Goal: Communication & Community: Answer question/provide support

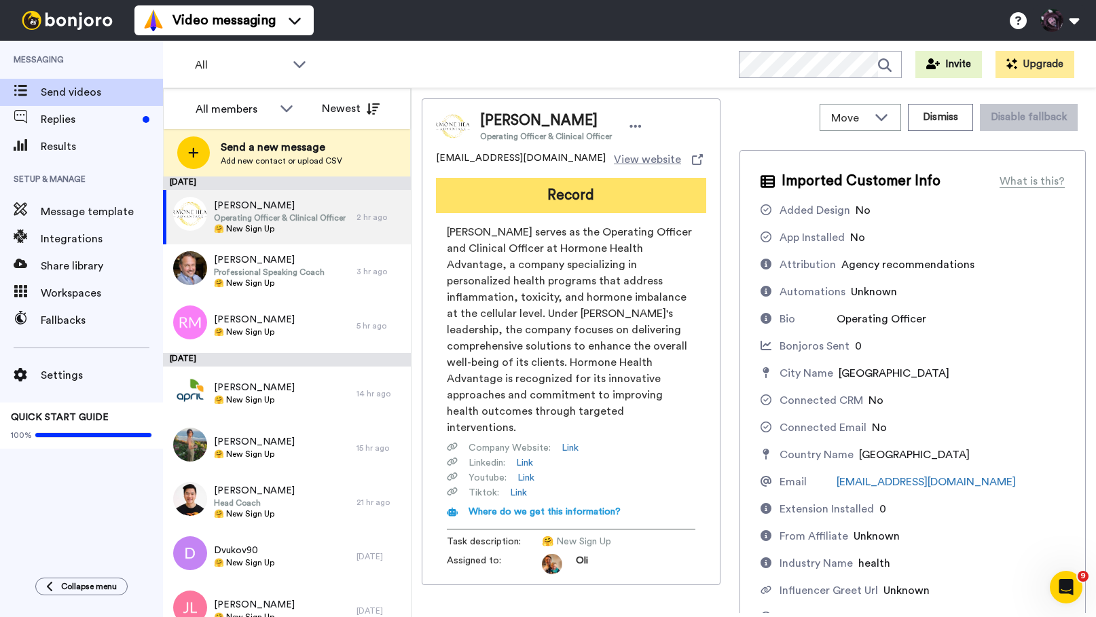
click at [575, 198] on button "Record" at bounding box center [571, 195] width 270 height 35
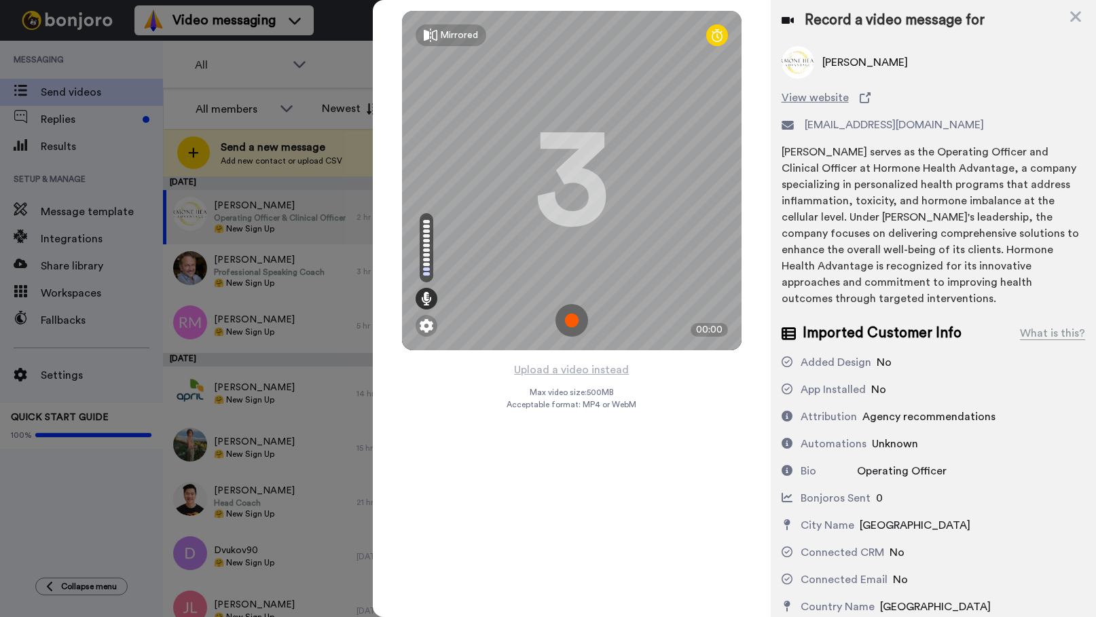
click at [573, 317] on img at bounding box center [572, 320] width 33 height 33
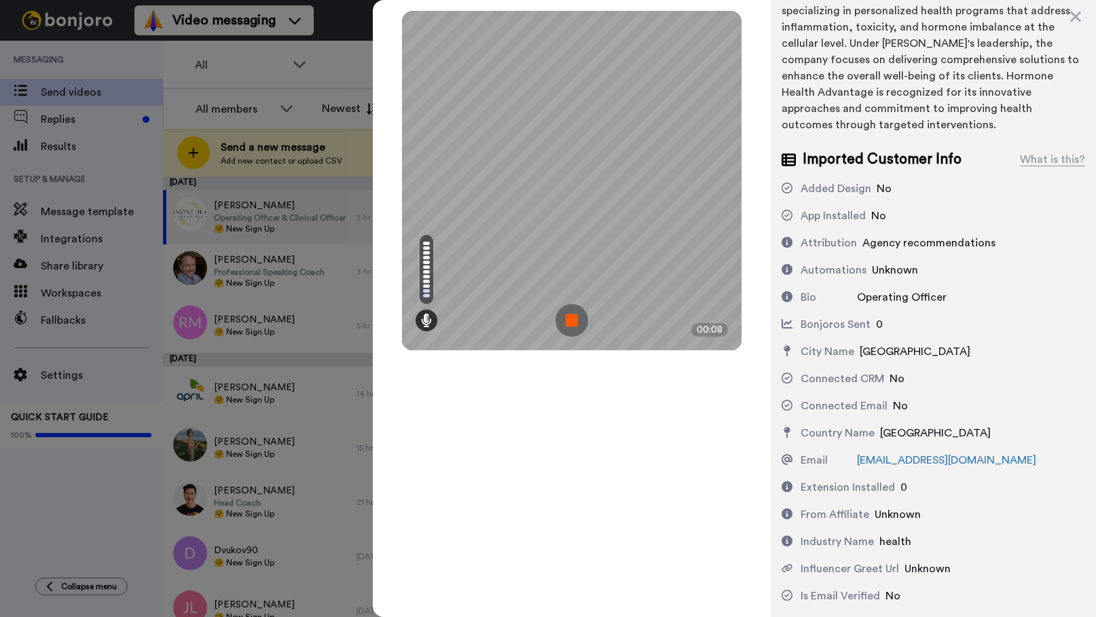
scroll to position [181, 0]
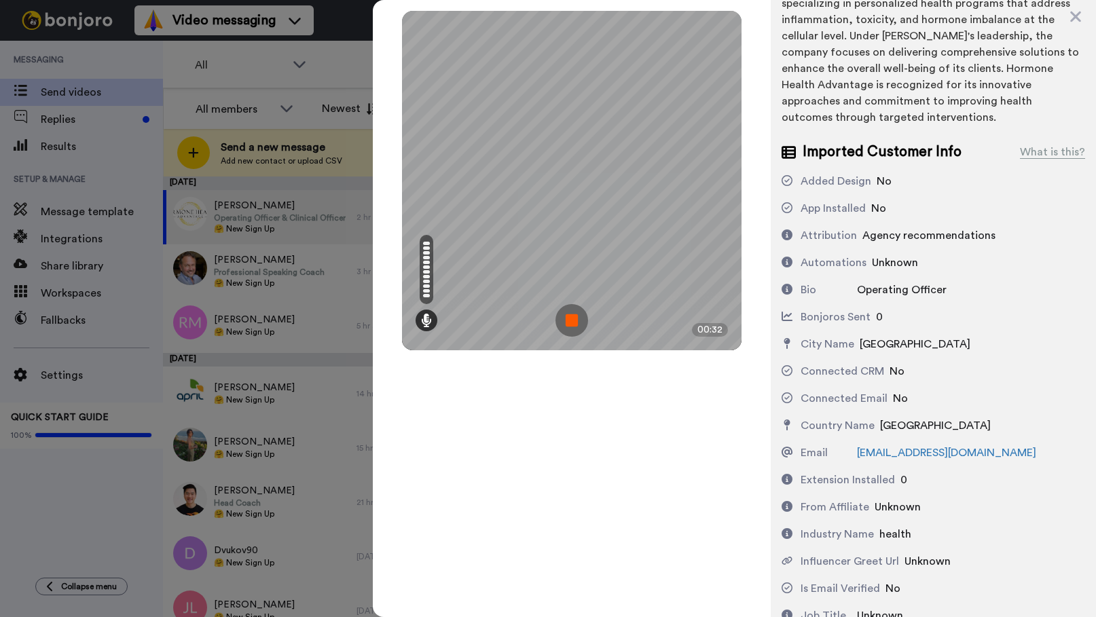
click at [575, 322] on img at bounding box center [572, 320] width 33 height 33
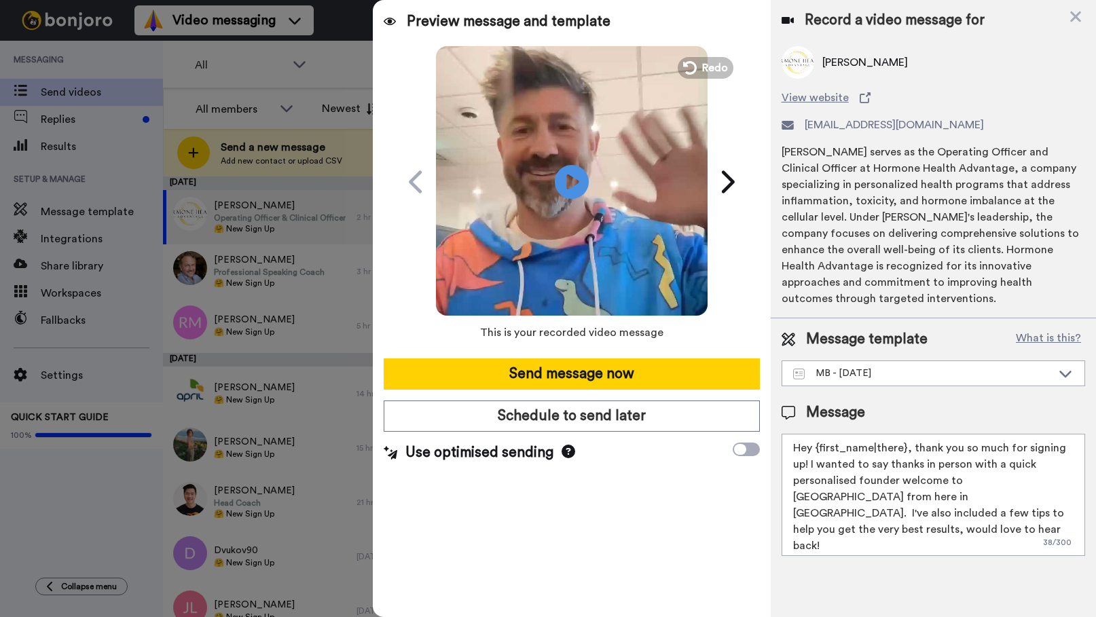
scroll to position [0, 0]
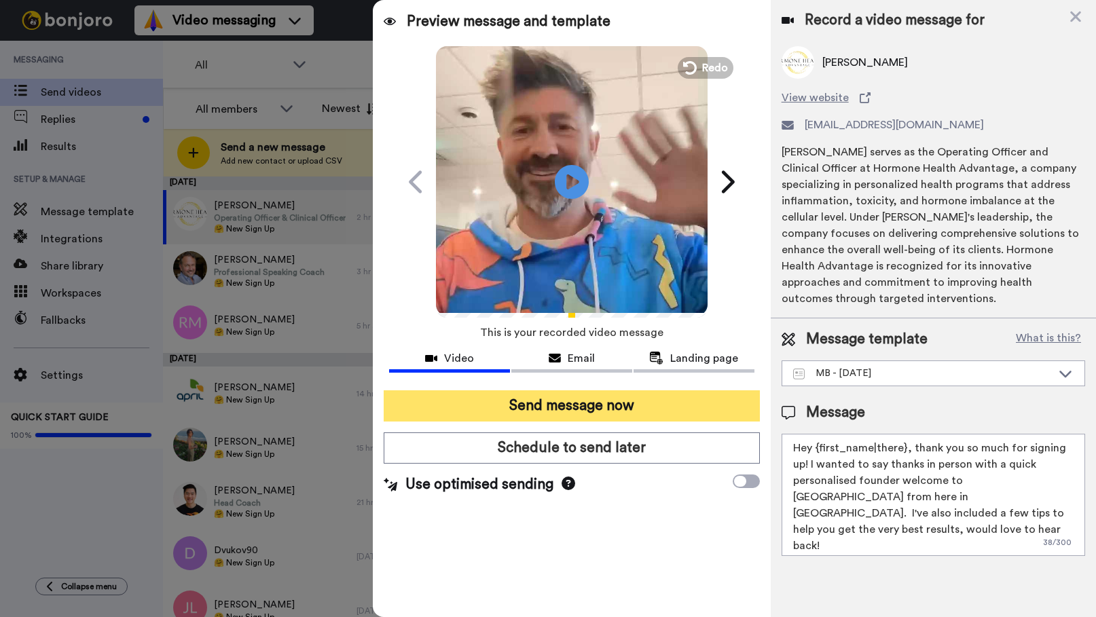
click at [563, 412] on button "Send message now" at bounding box center [572, 406] width 376 height 31
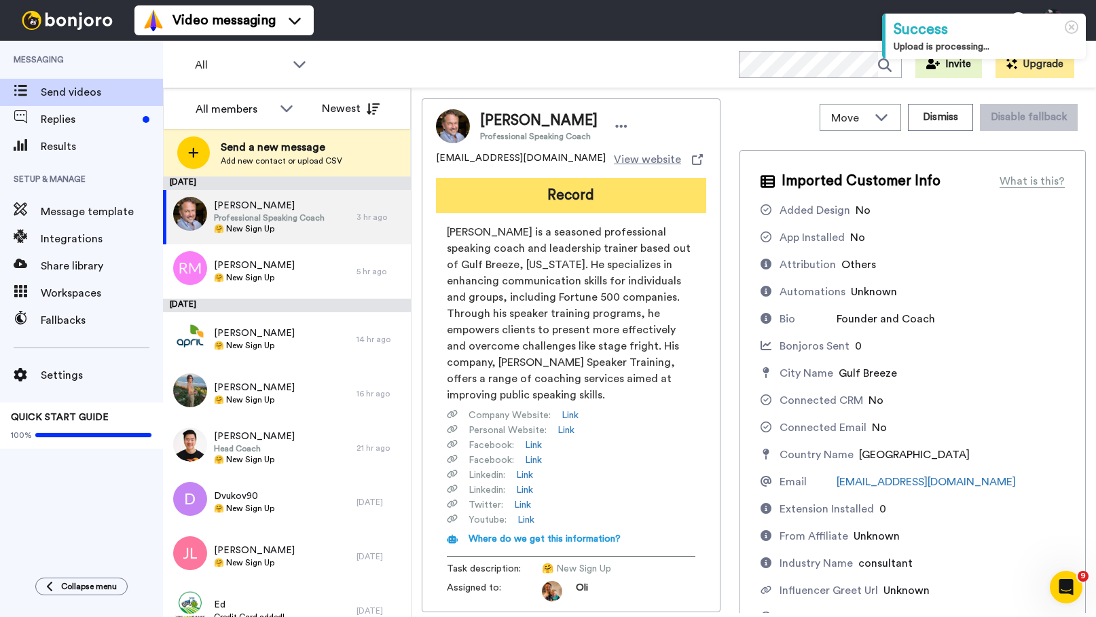
click at [466, 207] on button "Record" at bounding box center [571, 195] width 270 height 35
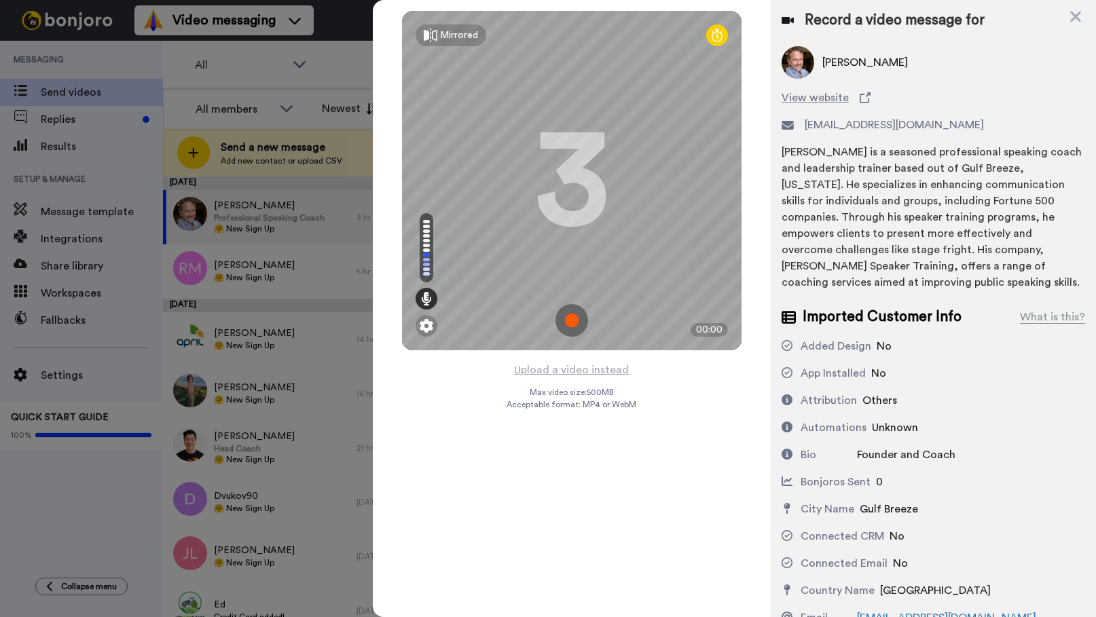
click at [626, 52] on div "Mirrored Redo" at bounding box center [572, 35] width 340 height 49
click at [573, 317] on img at bounding box center [572, 320] width 33 height 33
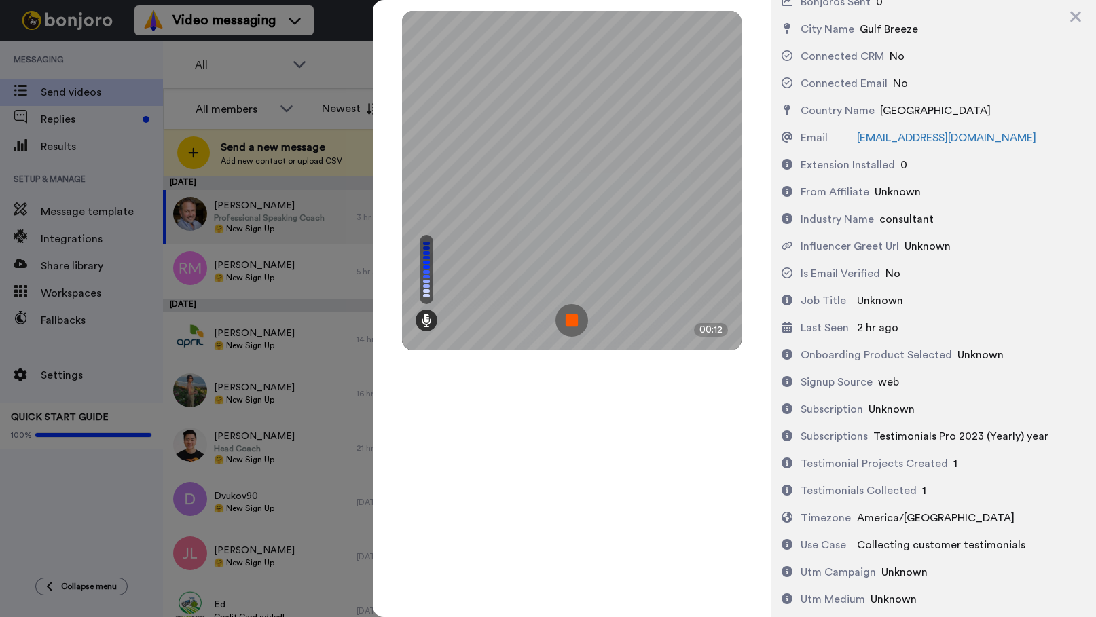
scroll to position [482, 0]
click at [575, 316] on img at bounding box center [572, 320] width 33 height 33
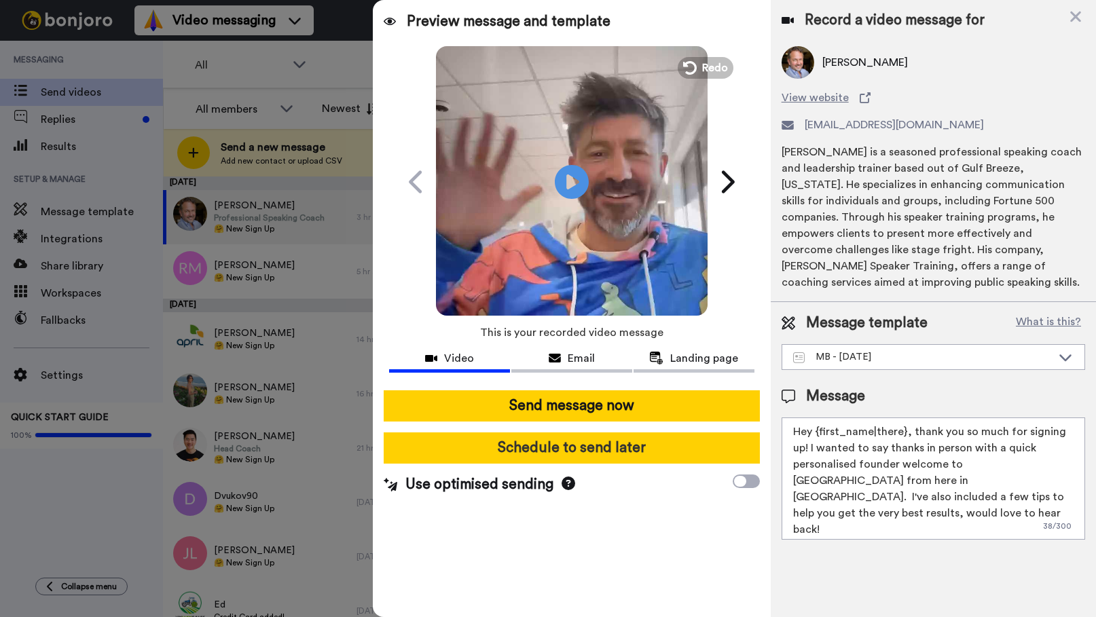
scroll to position [0, 0]
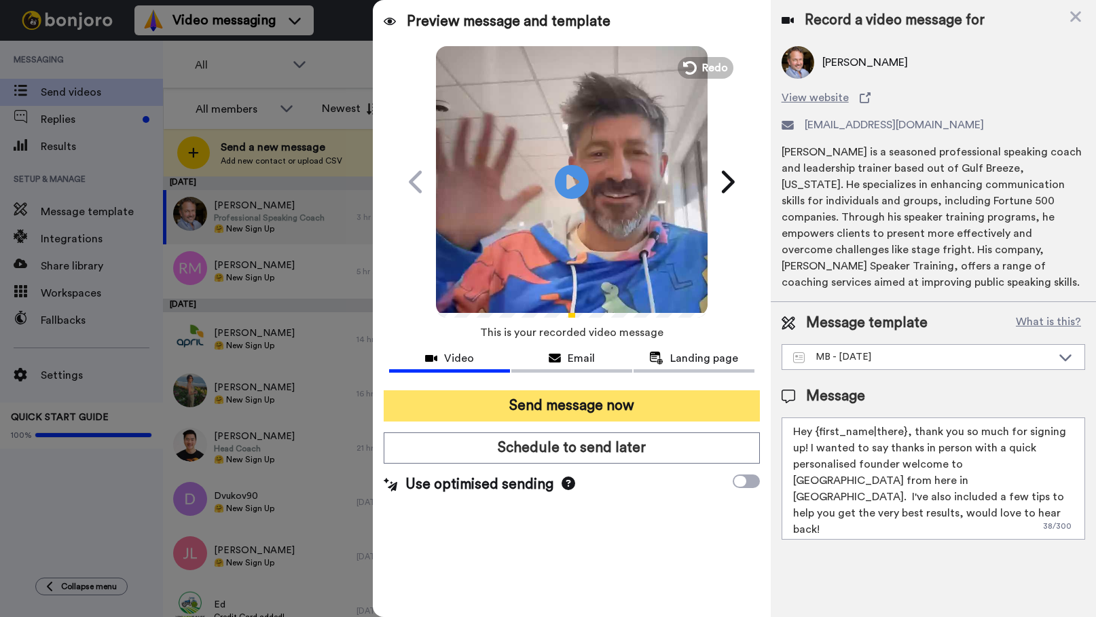
click at [577, 405] on button "Send message now" at bounding box center [572, 406] width 376 height 31
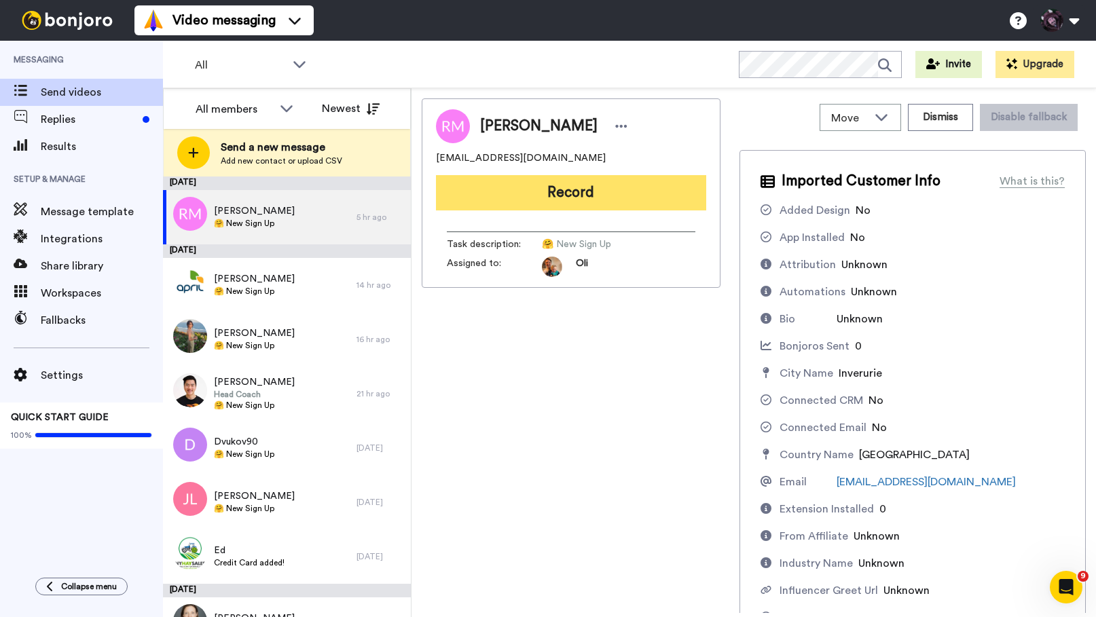
click at [562, 193] on button "Record" at bounding box center [571, 192] width 270 height 35
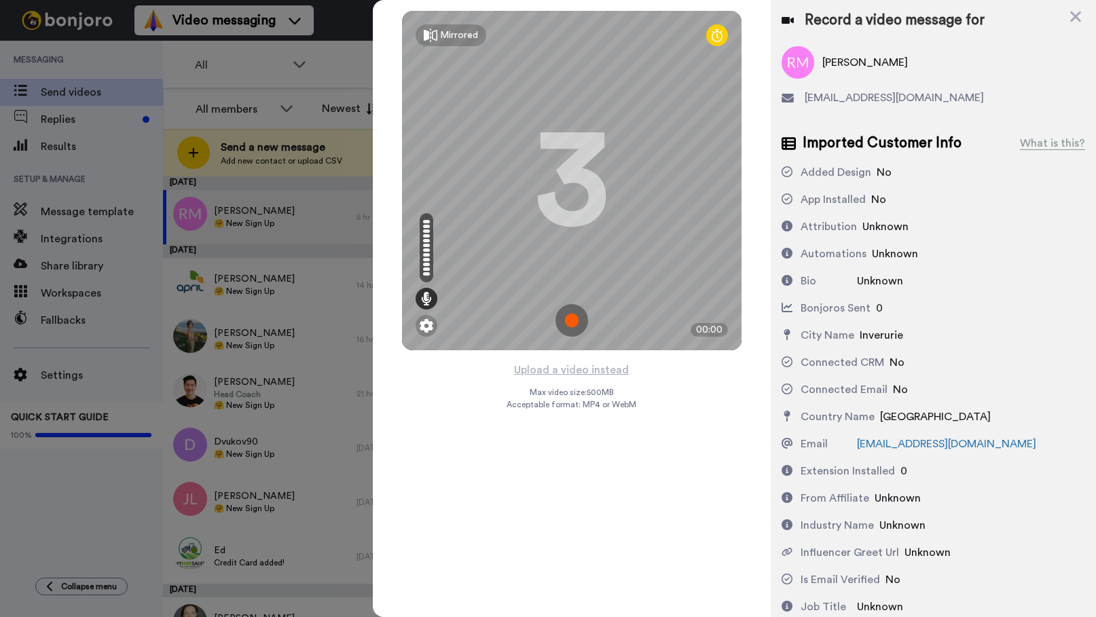
click at [570, 319] on img at bounding box center [572, 320] width 33 height 33
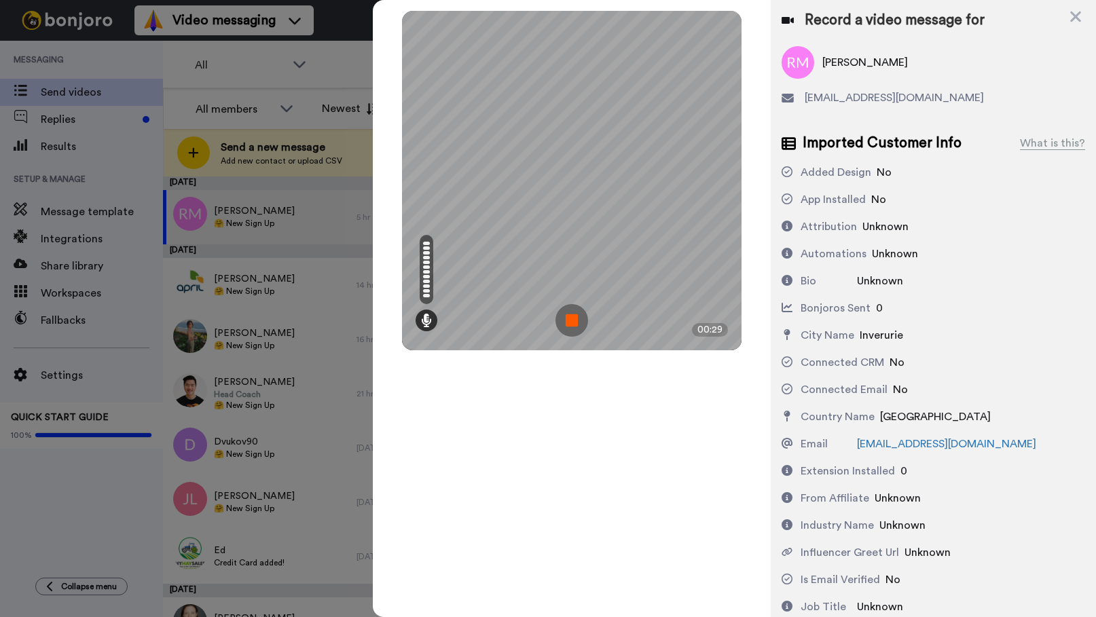
click at [573, 313] on img at bounding box center [572, 320] width 33 height 33
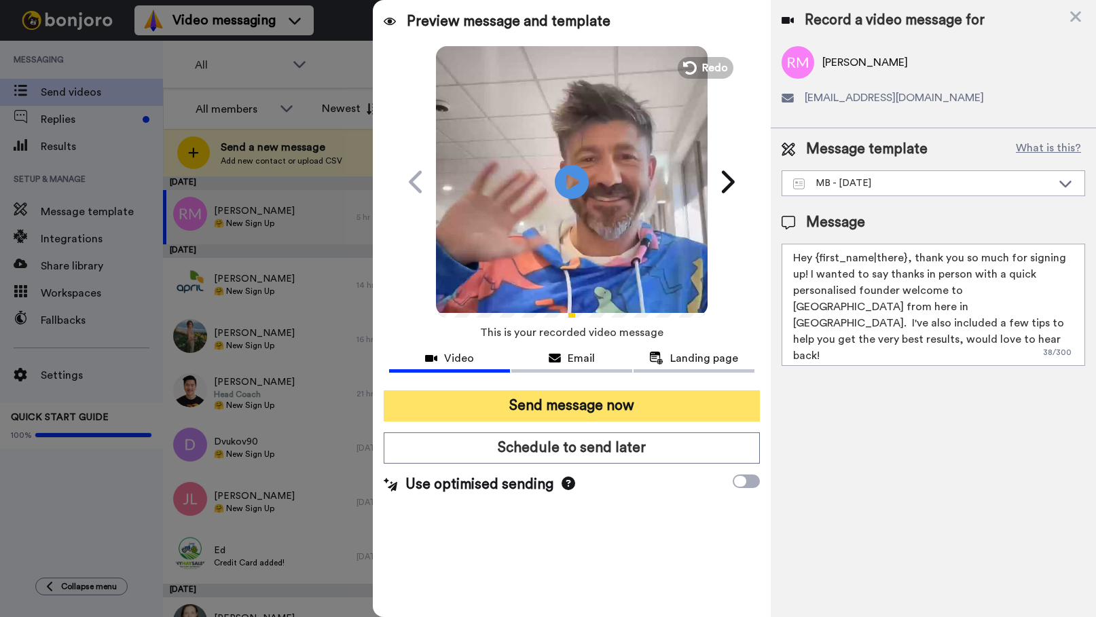
click at [667, 398] on button "Send message now" at bounding box center [572, 406] width 376 height 31
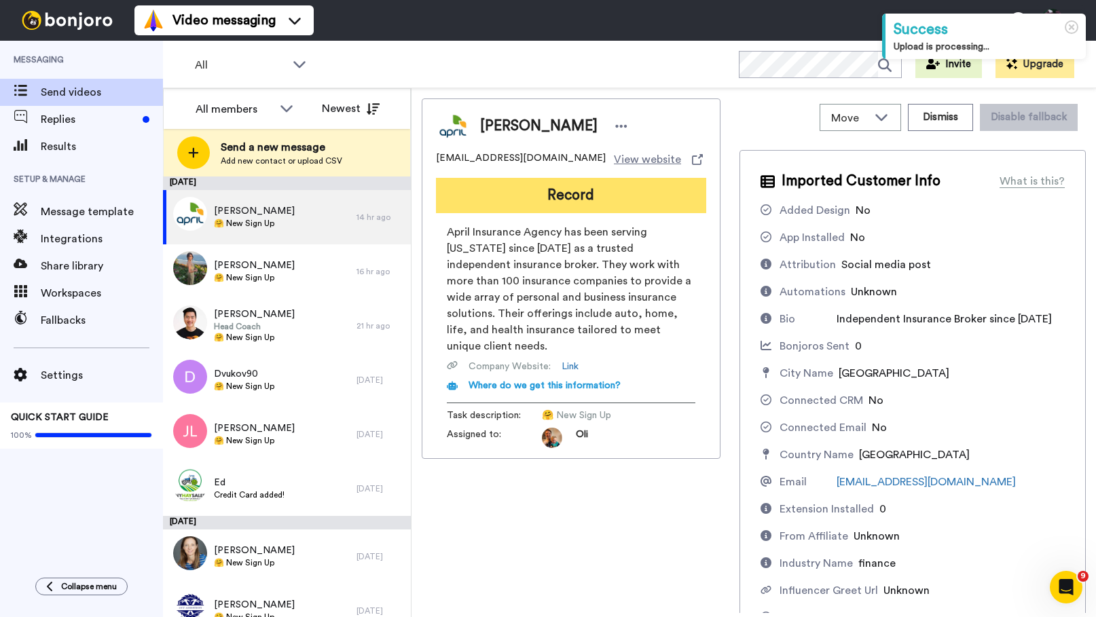
click at [573, 198] on button "Record" at bounding box center [571, 195] width 270 height 35
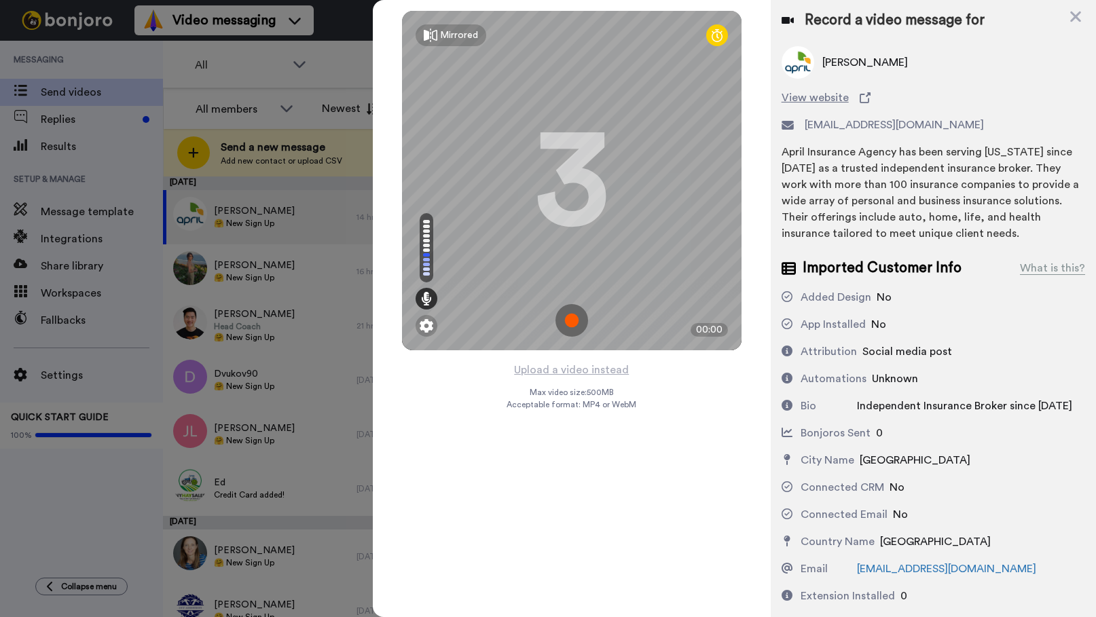
click at [567, 315] on img at bounding box center [572, 320] width 33 height 33
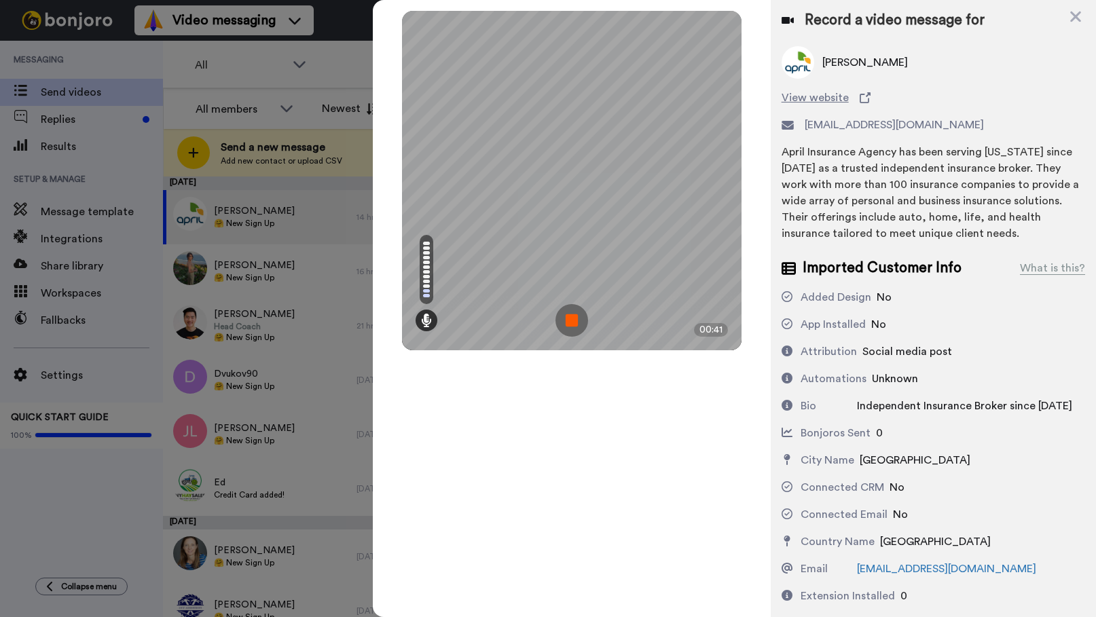
click at [572, 316] on img at bounding box center [572, 320] width 33 height 33
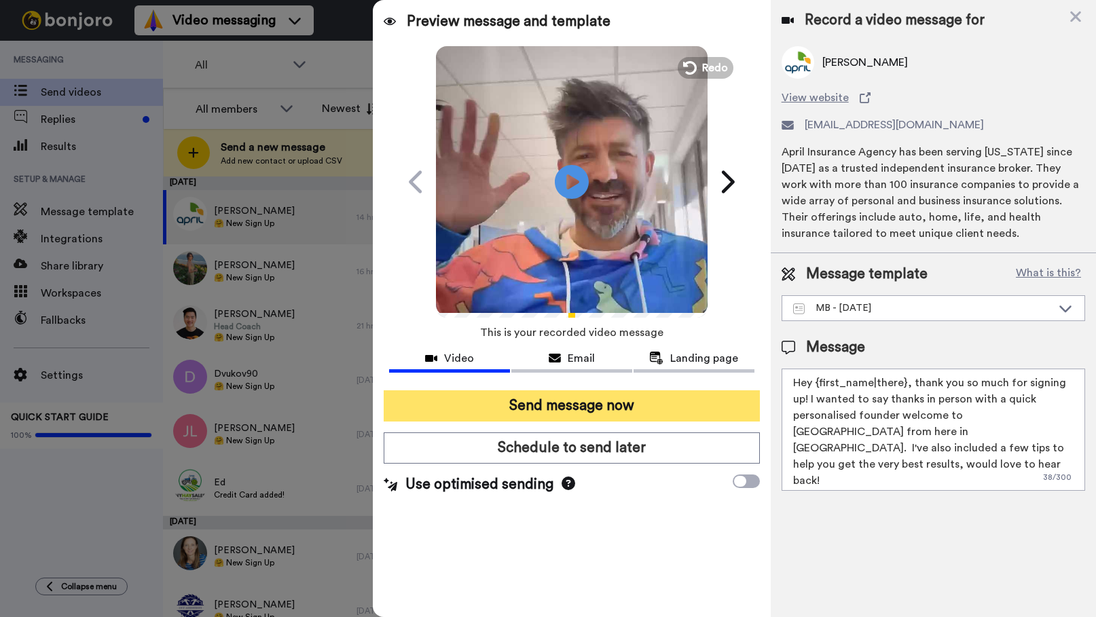
click at [577, 395] on button "Send message now" at bounding box center [572, 406] width 376 height 31
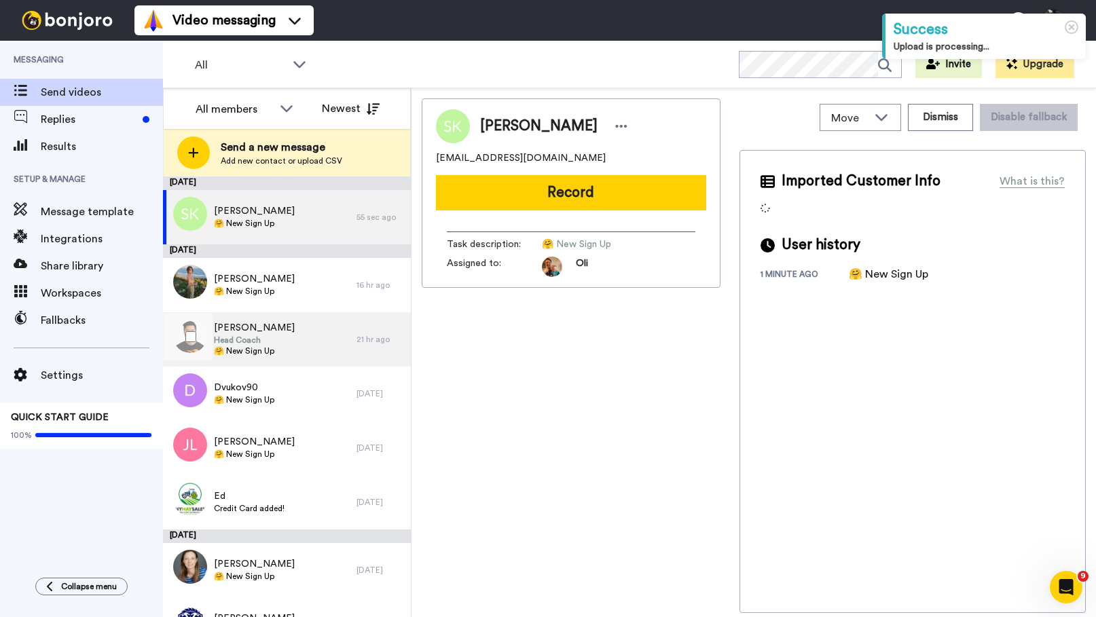
click at [292, 312] on div "Jaden Lai Head Coach 🤗 New Sign Up" at bounding box center [260, 339] width 194 height 54
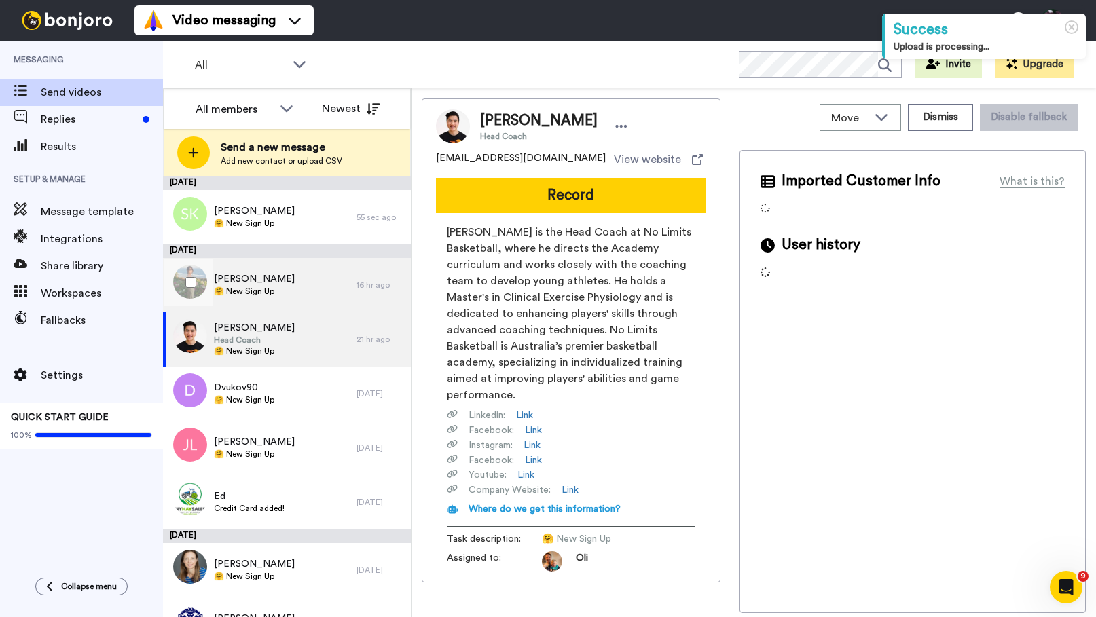
click at [279, 281] on span "Leigh Anderson" at bounding box center [254, 279] width 81 height 14
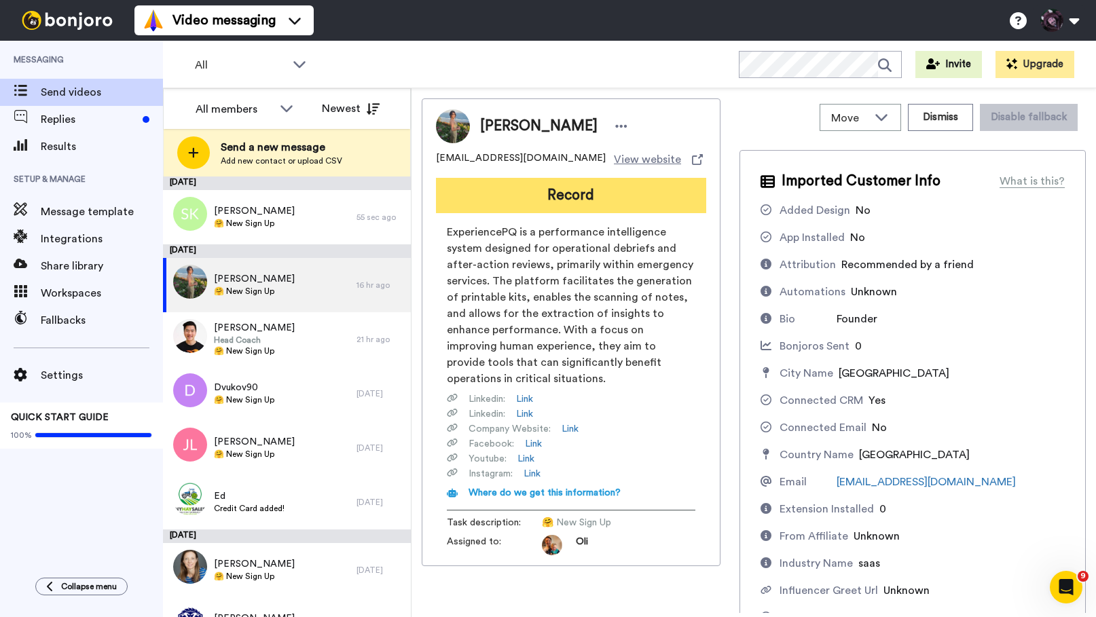
click at [560, 179] on button "Record" at bounding box center [571, 195] width 270 height 35
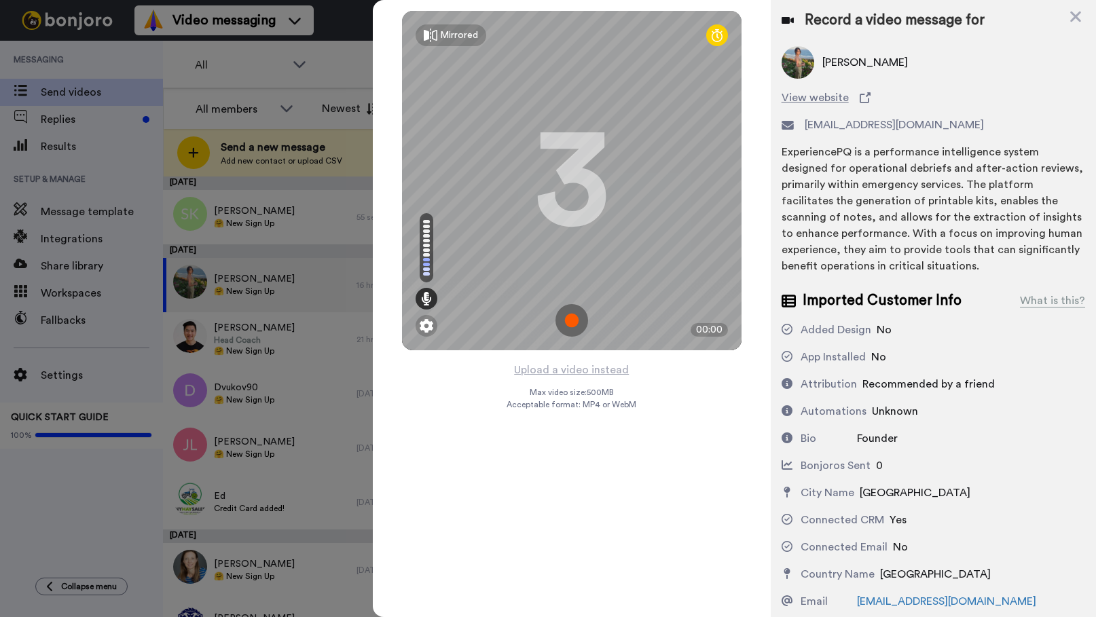
click at [569, 320] on img at bounding box center [572, 320] width 33 height 33
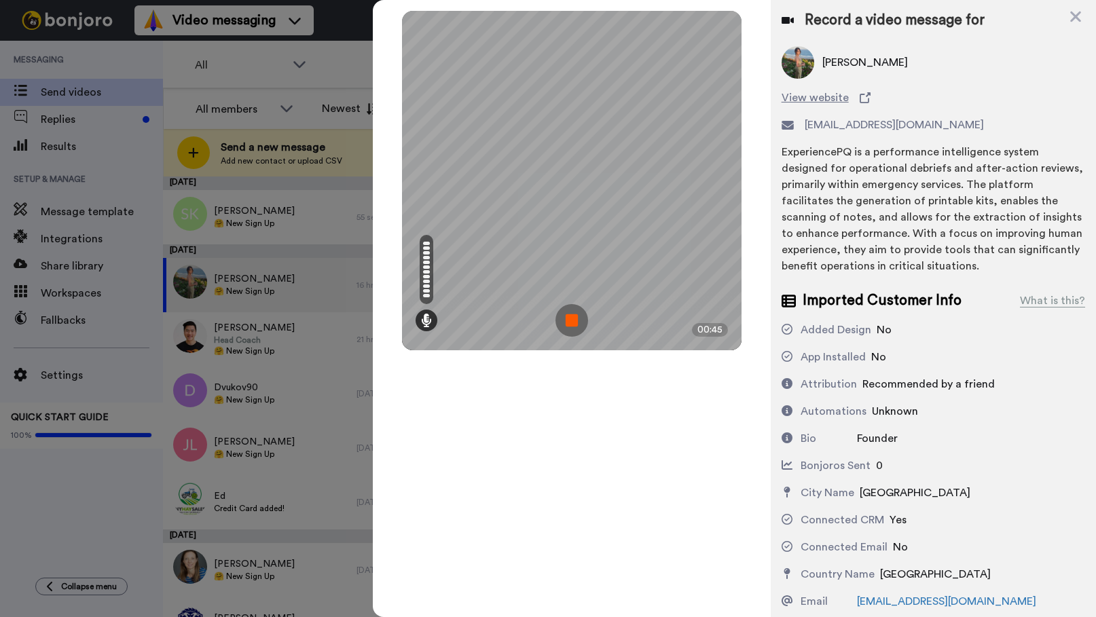
click at [574, 317] on img at bounding box center [572, 320] width 33 height 33
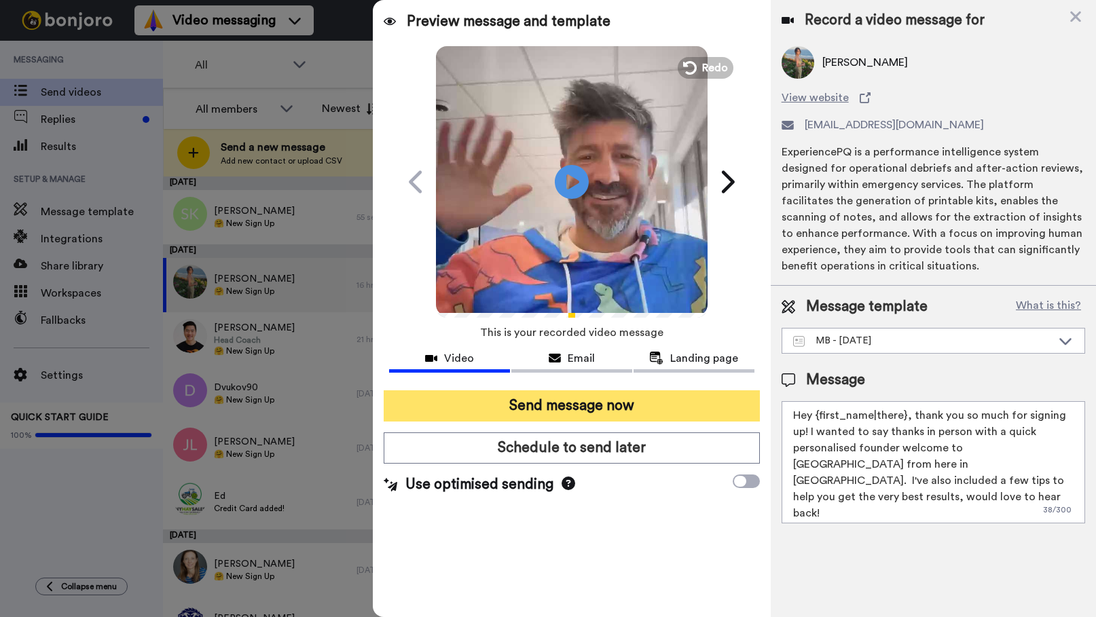
click at [575, 401] on button "Send message now" at bounding box center [572, 406] width 376 height 31
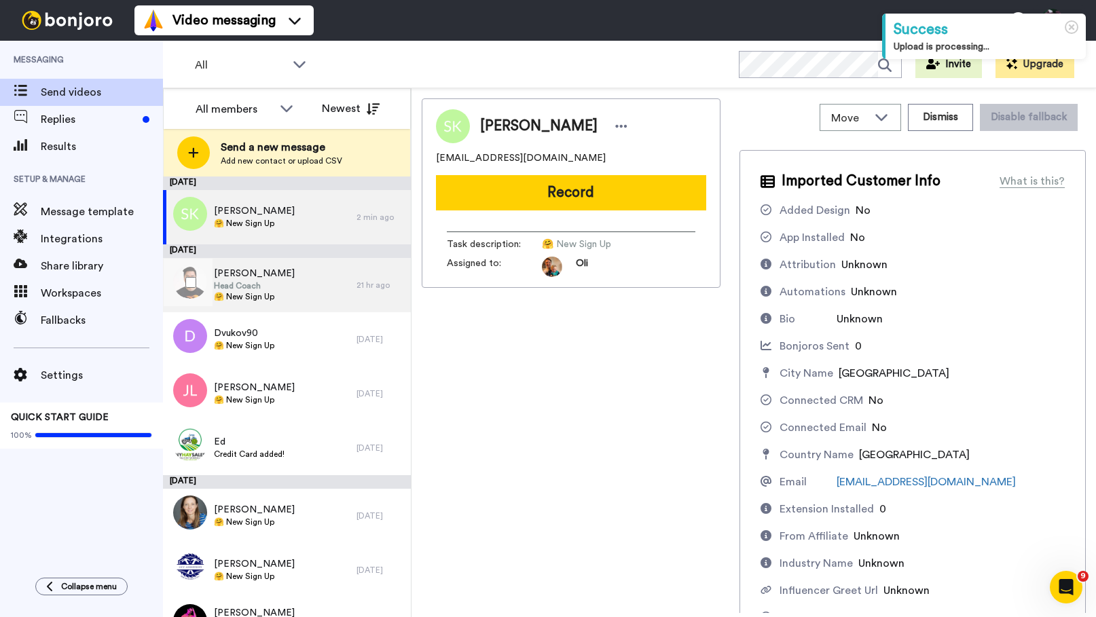
click at [244, 276] on span "[PERSON_NAME]" at bounding box center [254, 274] width 81 height 14
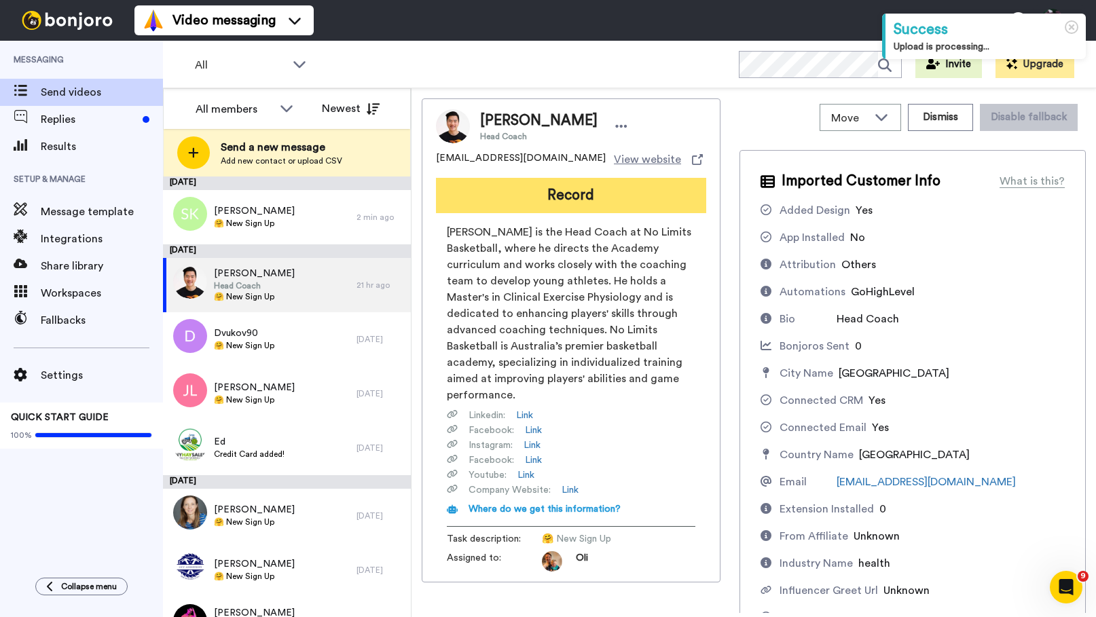
click at [576, 200] on button "Record" at bounding box center [571, 195] width 270 height 35
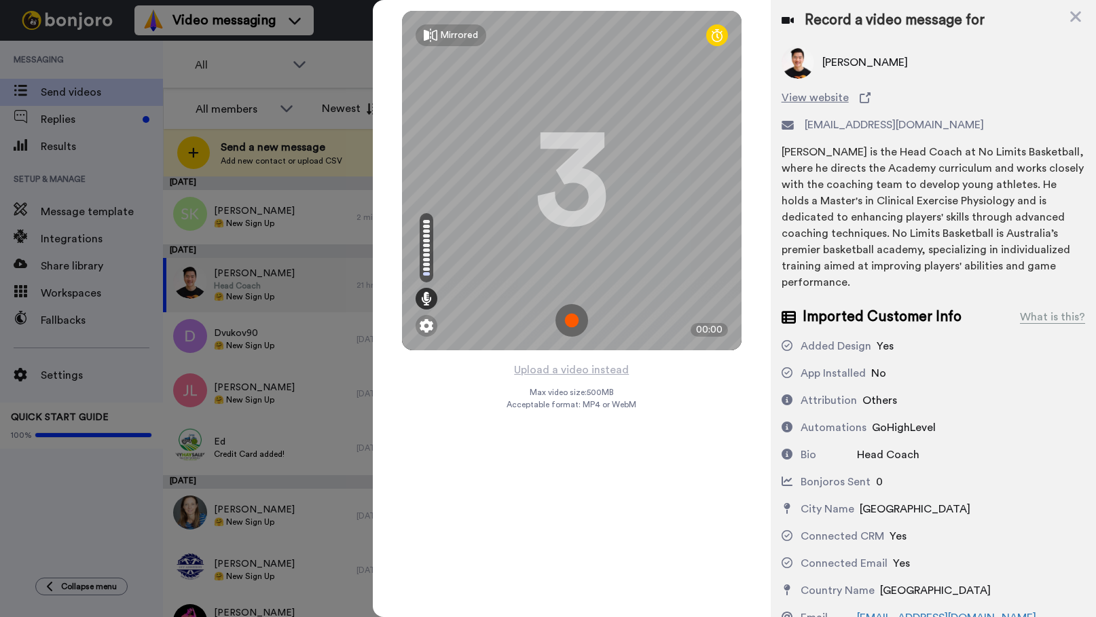
click at [574, 320] on img at bounding box center [572, 320] width 33 height 33
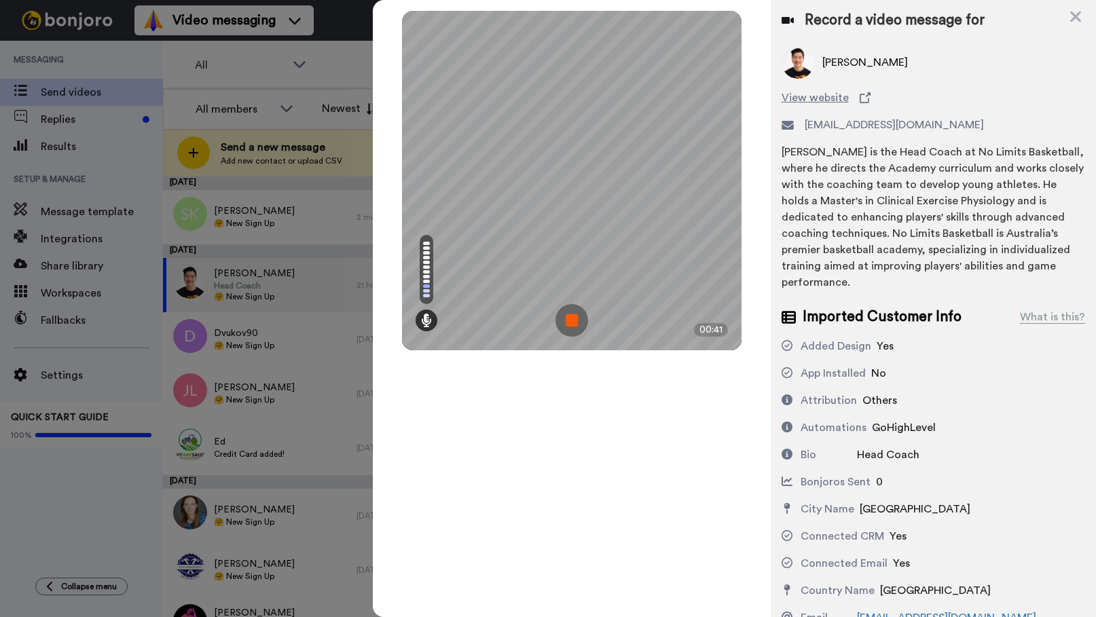
click at [575, 320] on img at bounding box center [572, 320] width 33 height 33
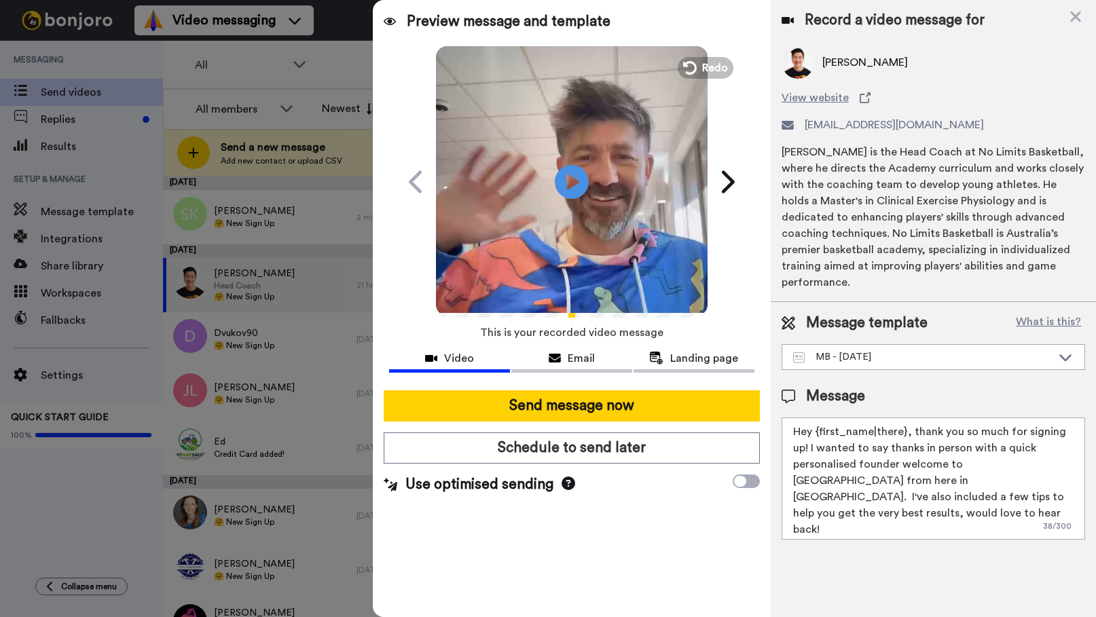
drag, startPoint x: 835, startPoint y: 462, endPoint x: 1026, endPoint y: 446, distance: 191.5
click at [1026, 446] on textarea "Hey {first_name|there}, thank you so much for signing up! I wanted to say thank…" at bounding box center [934, 479] width 304 height 122
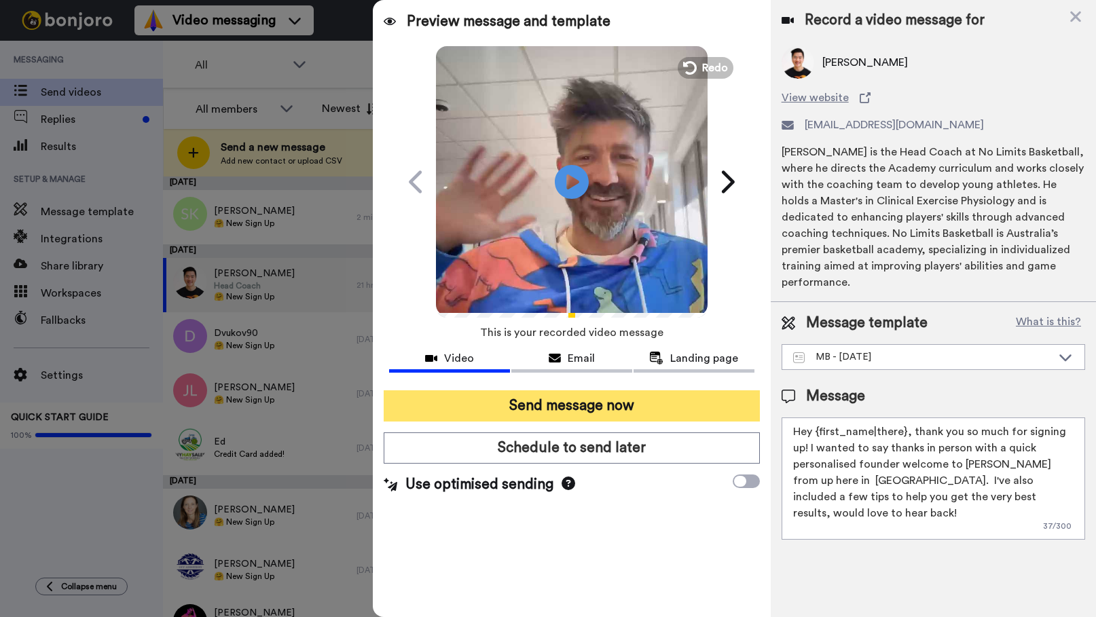
type textarea "Hey {first_name|there}, thank you so much for signing up! I wanted to say thank…"
click at [674, 399] on button "Send message now" at bounding box center [572, 406] width 376 height 31
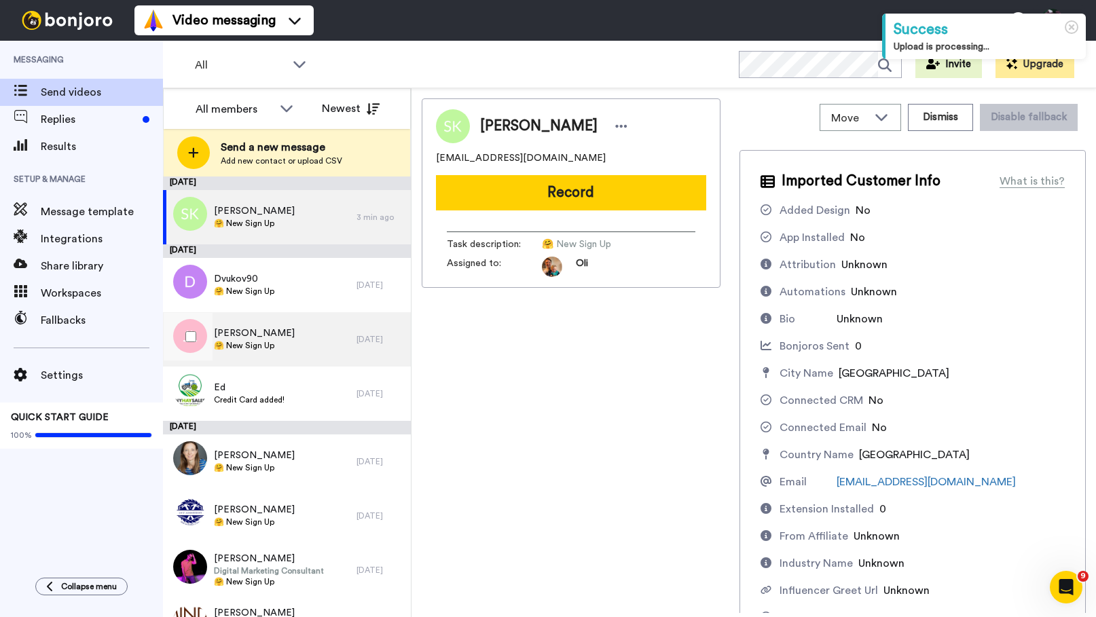
click at [269, 349] on span "🤗 New Sign Up" at bounding box center [254, 345] width 81 height 11
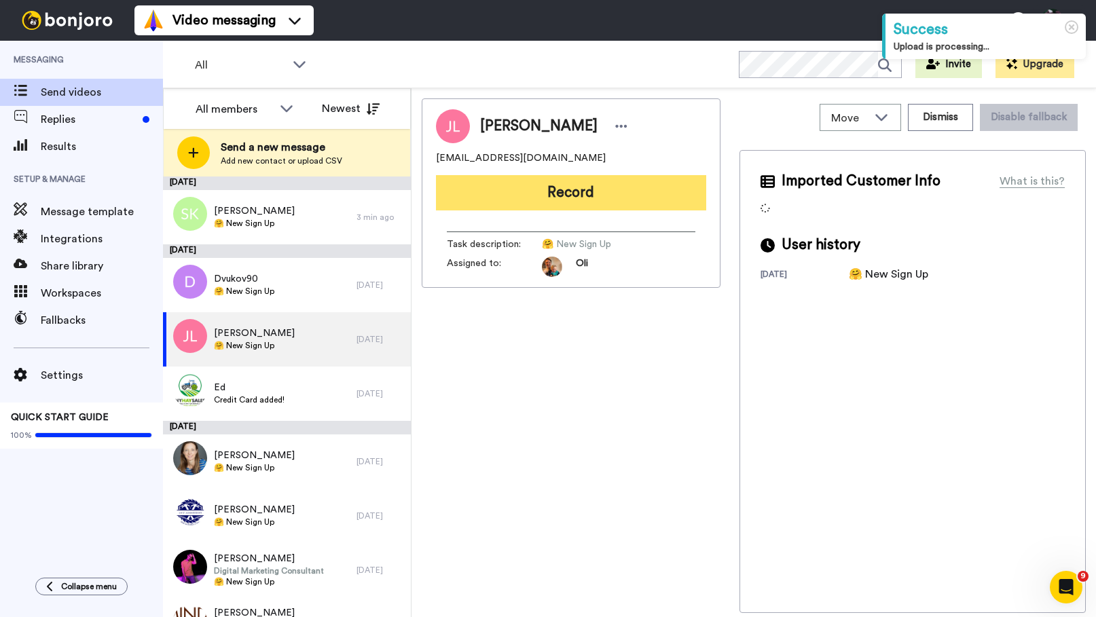
click at [497, 194] on button "Record" at bounding box center [571, 192] width 270 height 35
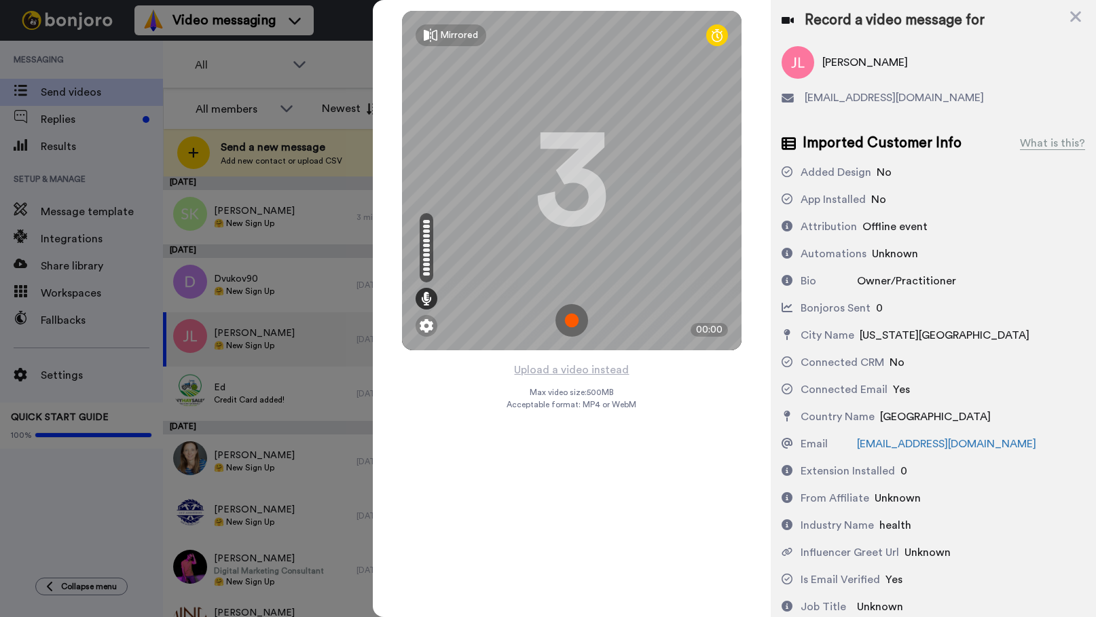
click at [574, 316] on img at bounding box center [572, 320] width 33 height 33
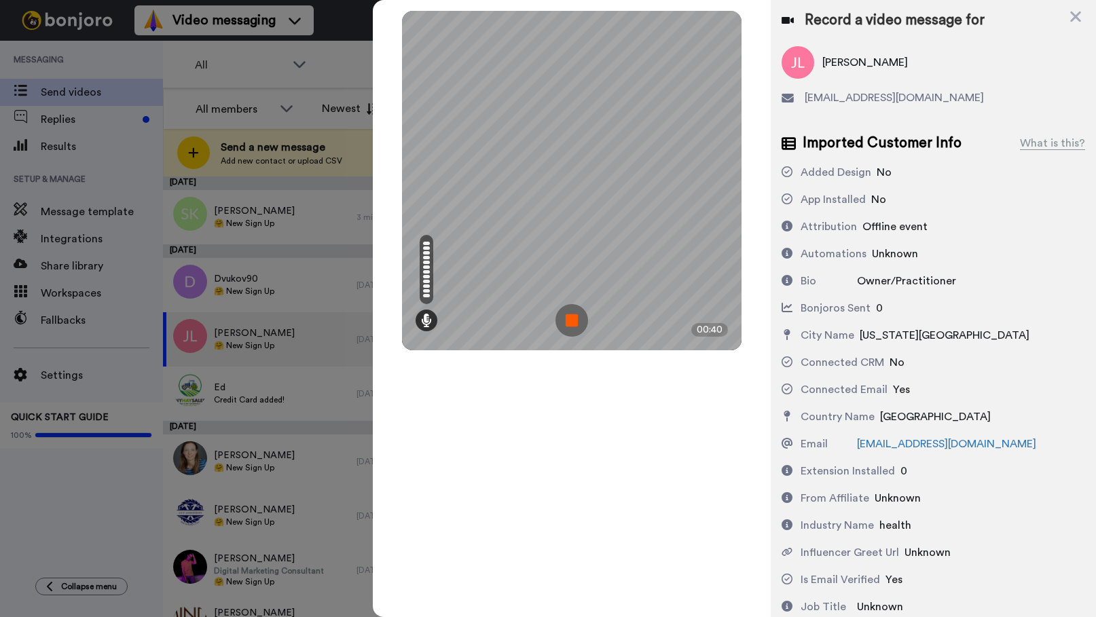
click at [568, 319] on img at bounding box center [572, 320] width 33 height 33
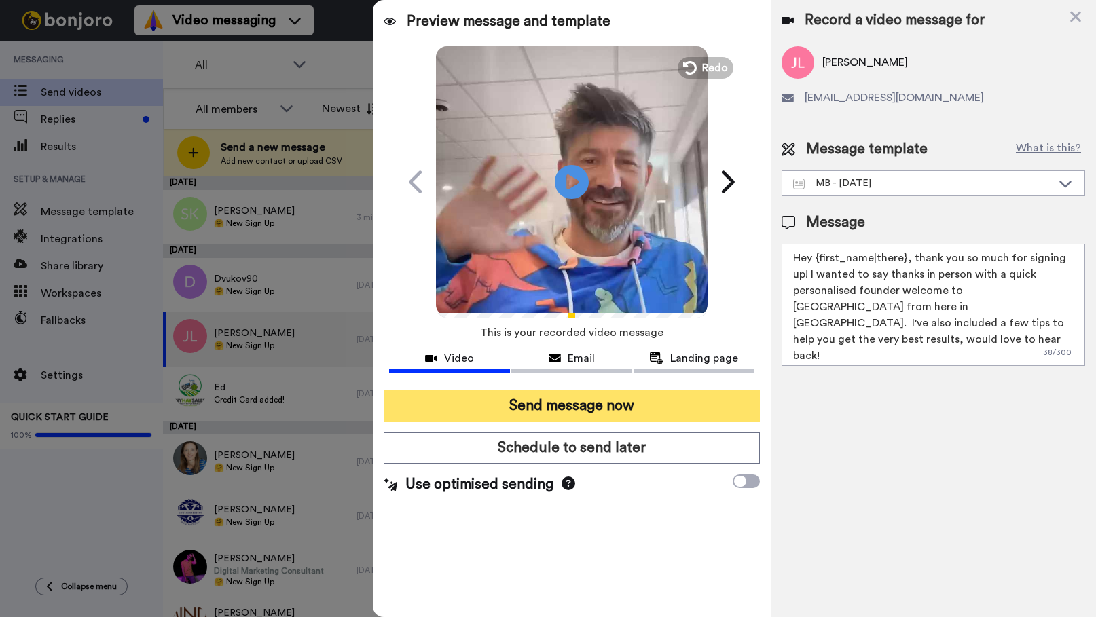
click at [590, 408] on button "Send message now" at bounding box center [572, 406] width 376 height 31
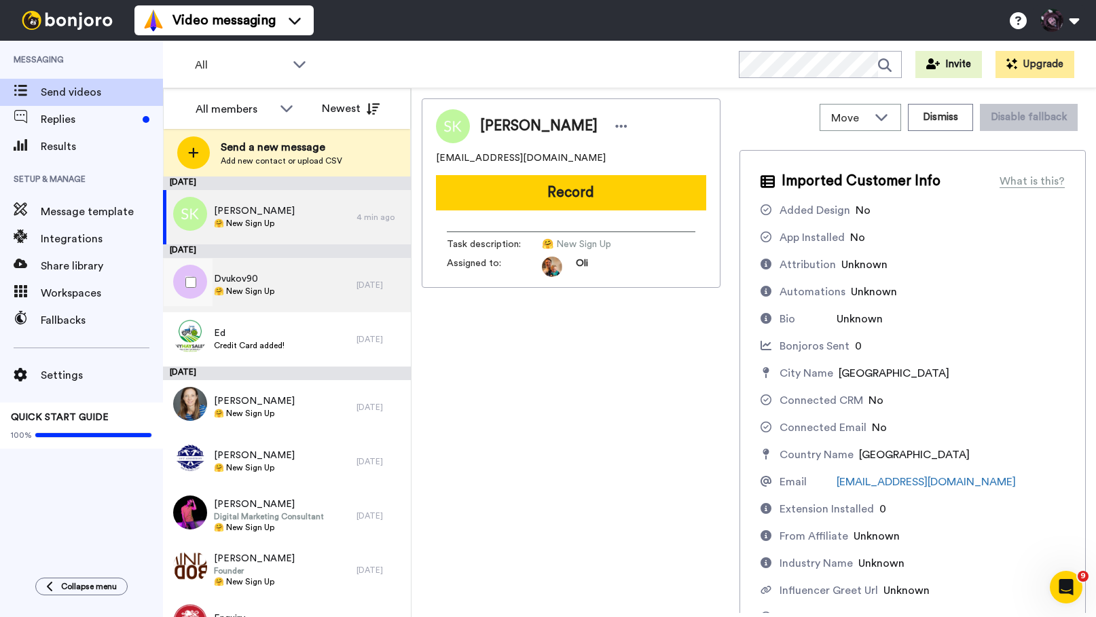
click at [232, 286] on span "🤗 New Sign Up" at bounding box center [244, 291] width 60 height 11
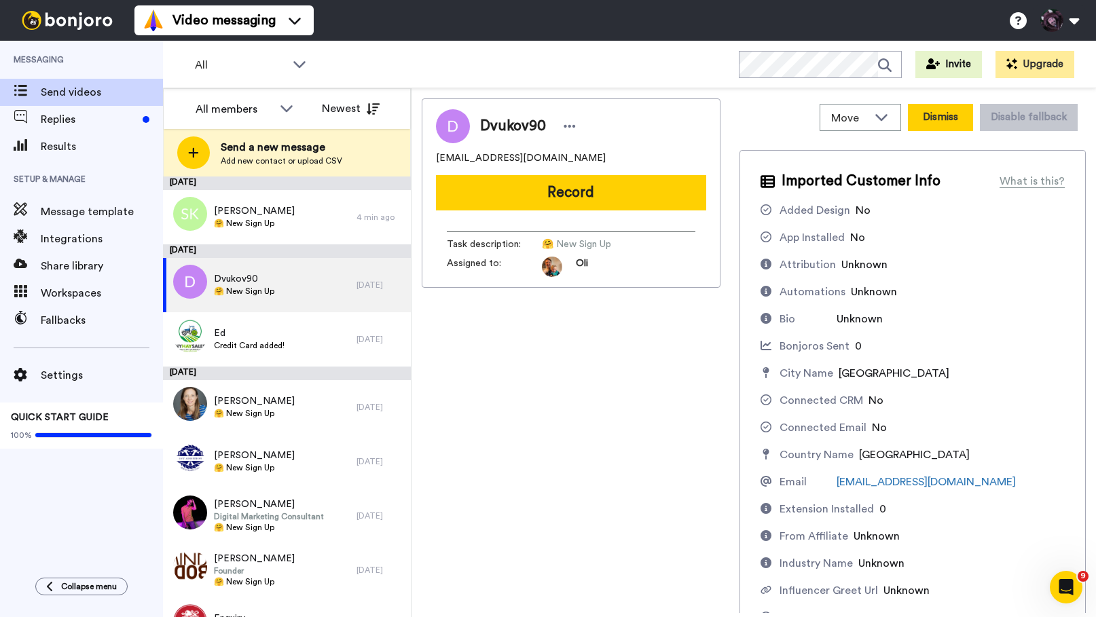
click at [952, 125] on button "Dismiss" at bounding box center [940, 117] width 65 height 27
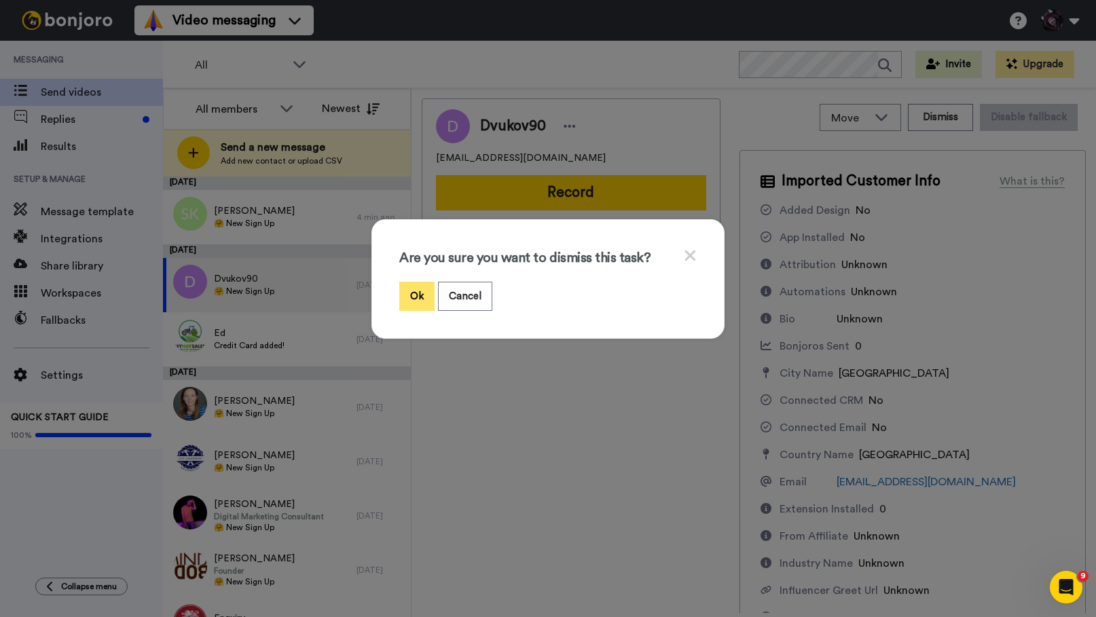
click at [425, 291] on button "Ok" at bounding box center [416, 296] width 35 height 29
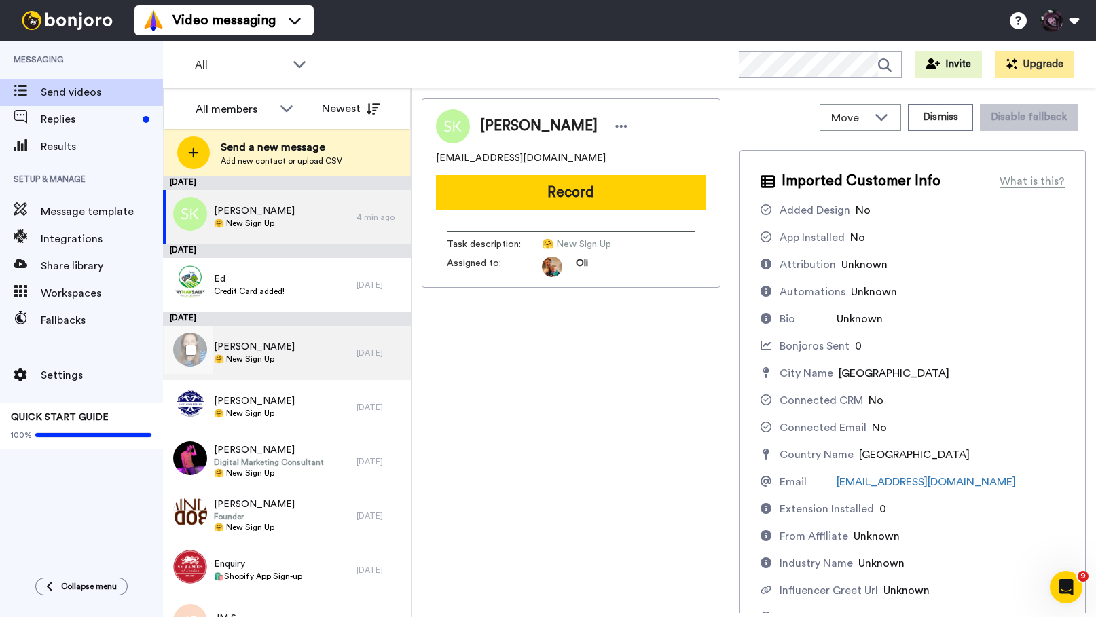
click at [291, 357] on div "[PERSON_NAME] 🤗 New Sign Up" at bounding box center [260, 353] width 194 height 54
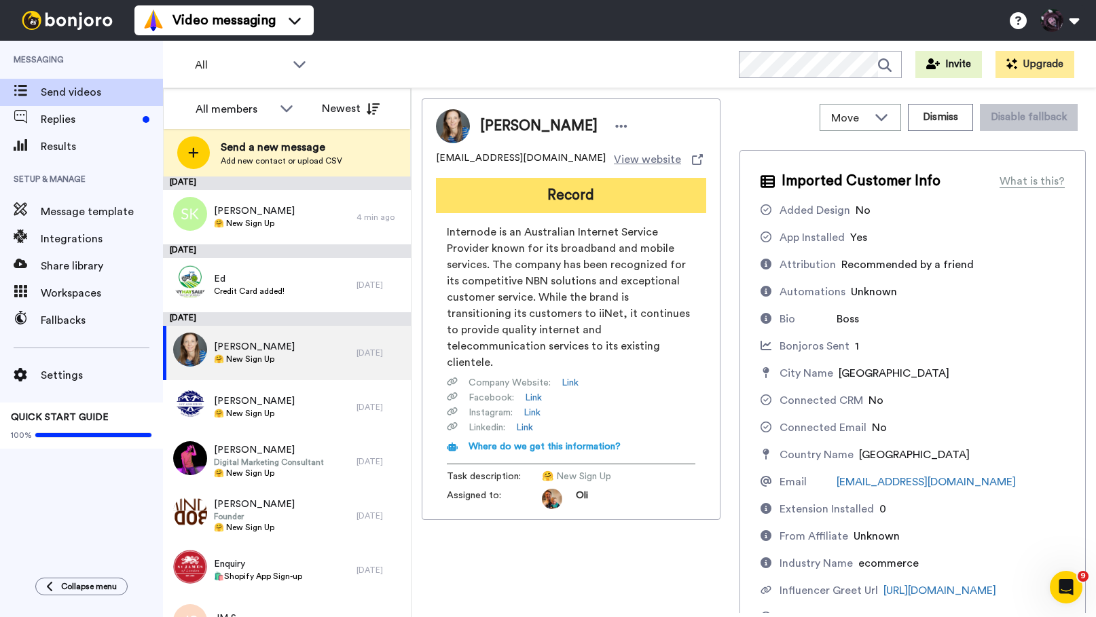
click at [529, 190] on button "Record" at bounding box center [571, 195] width 270 height 35
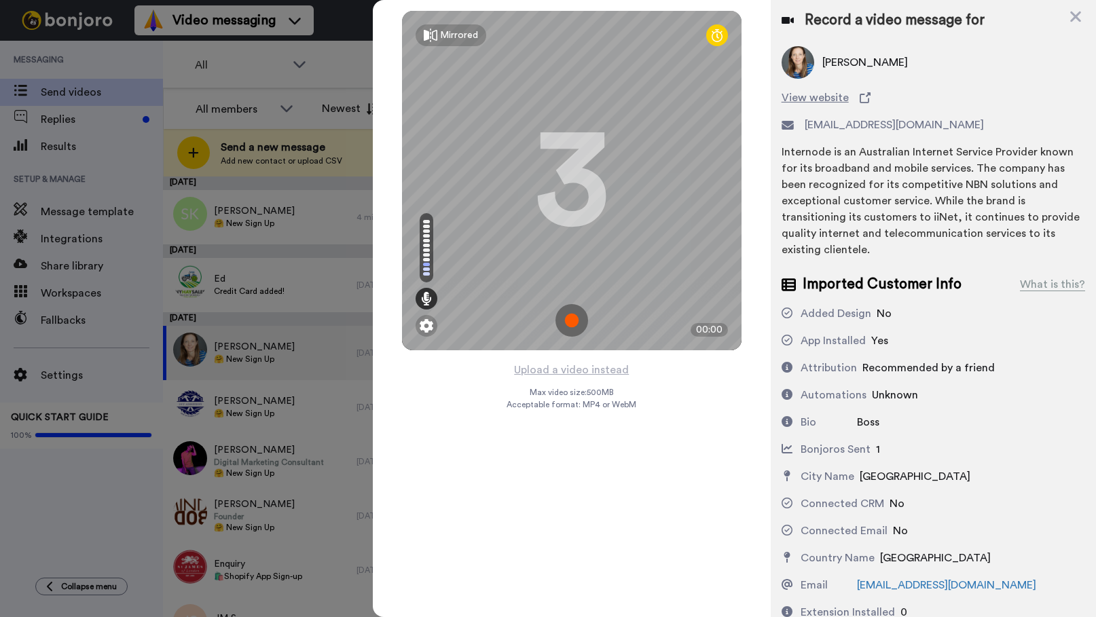
click at [569, 317] on img at bounding box center [572, 320] width 33 height 33
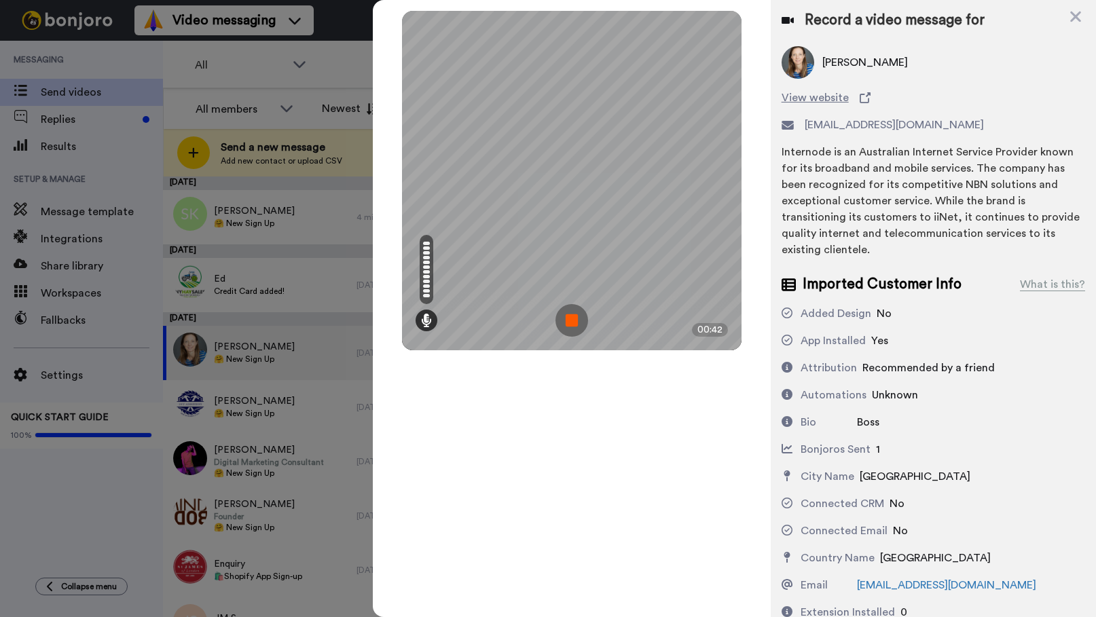
click at [566, 321] on img at bounding box center [572, 320] width 33 height 33
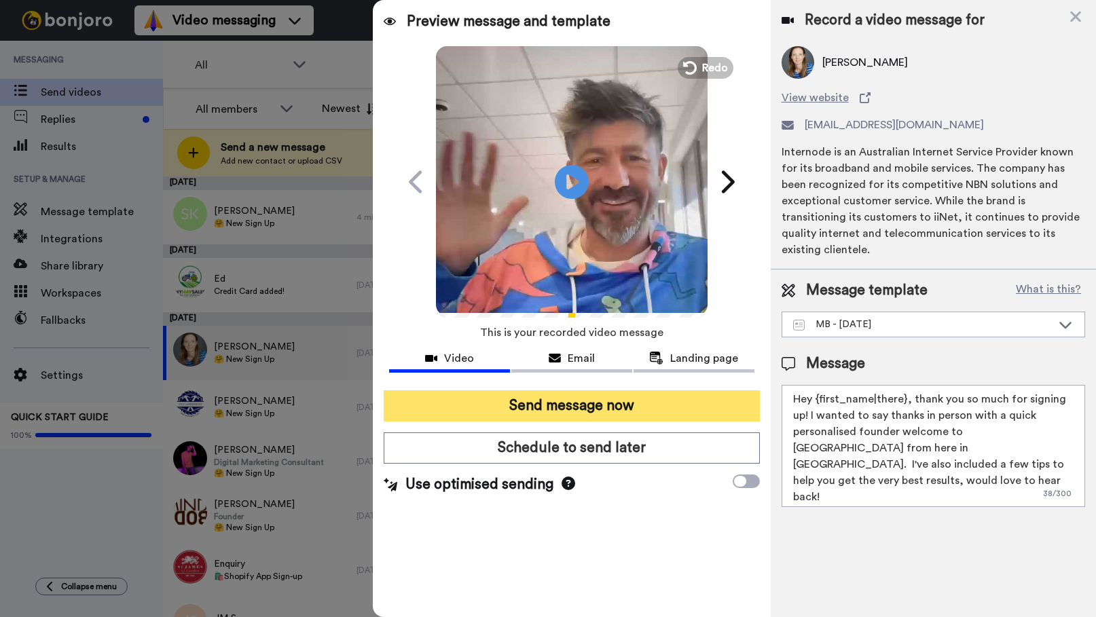
click at [580, 412] on button "Send message now" at bounding box center [572, 406] width 376 height 31
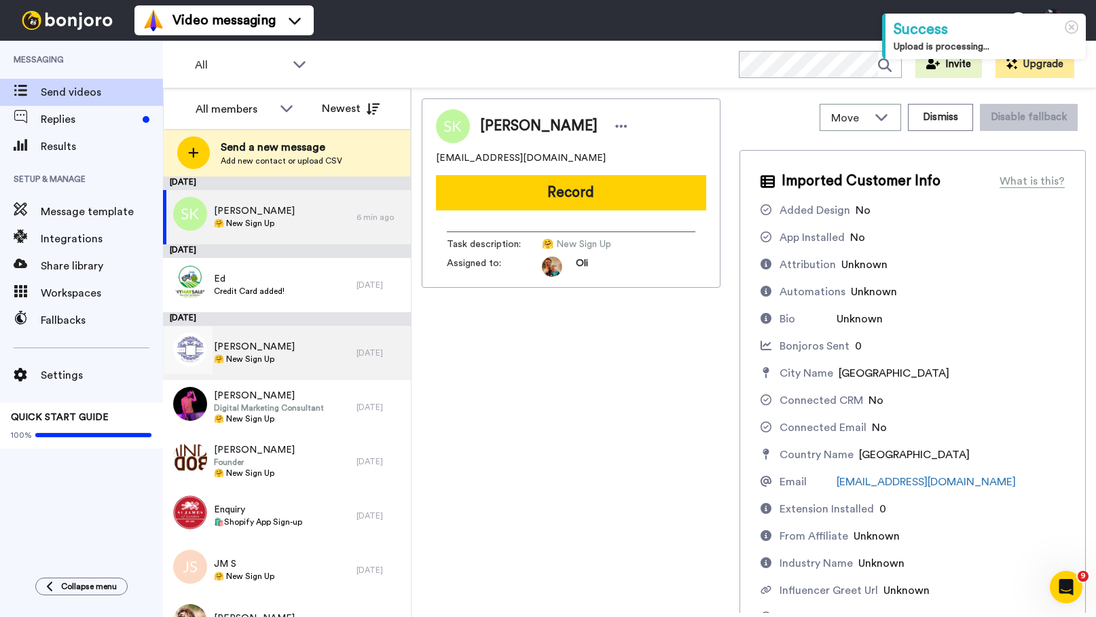
click at [281, 353] on div "[PERSON_NAME] 🤗 New Sign Up" at bounding box center [260, 353] width 194 height 54
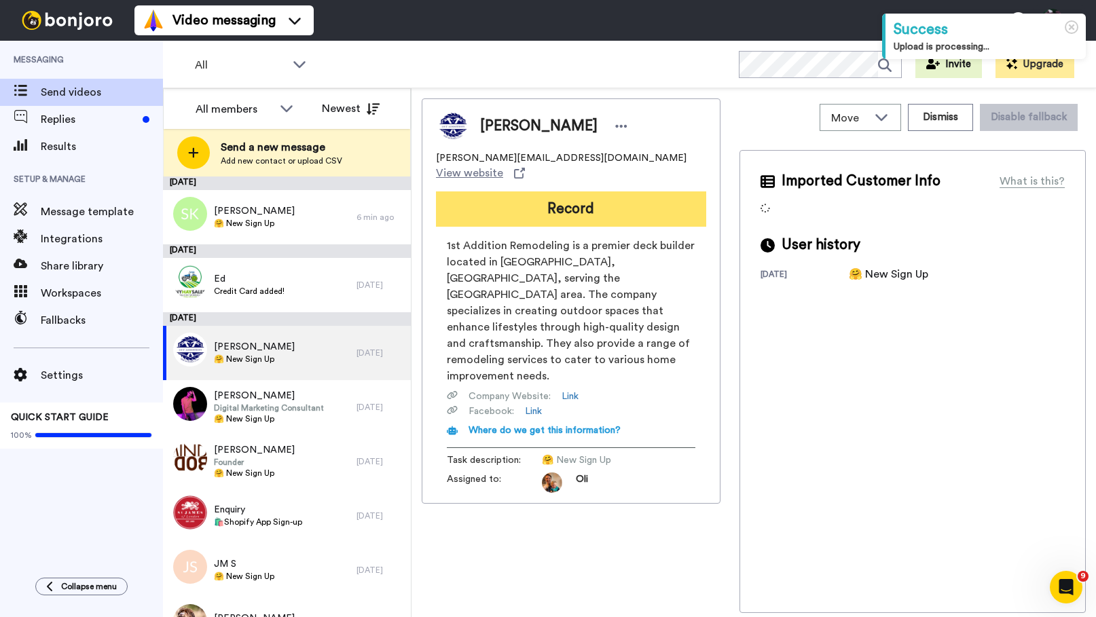
click at [554, 198] on button "Record" at bounding box center [571, 209] width 270 height 35
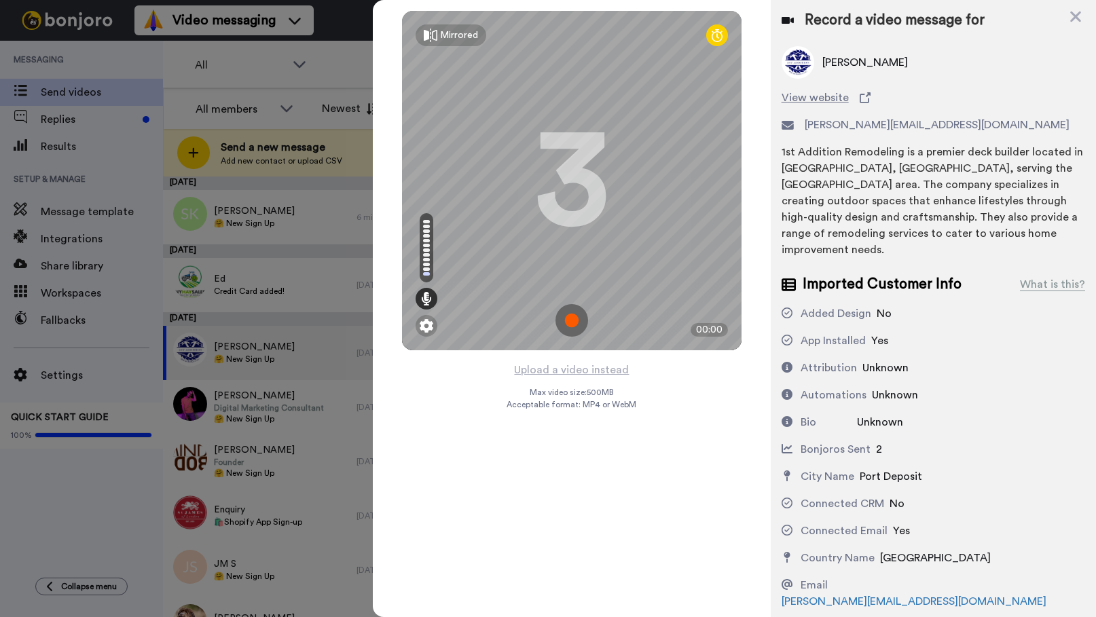
click at [565, 318] on img at bounding box center [572, 320] width 33 height 33
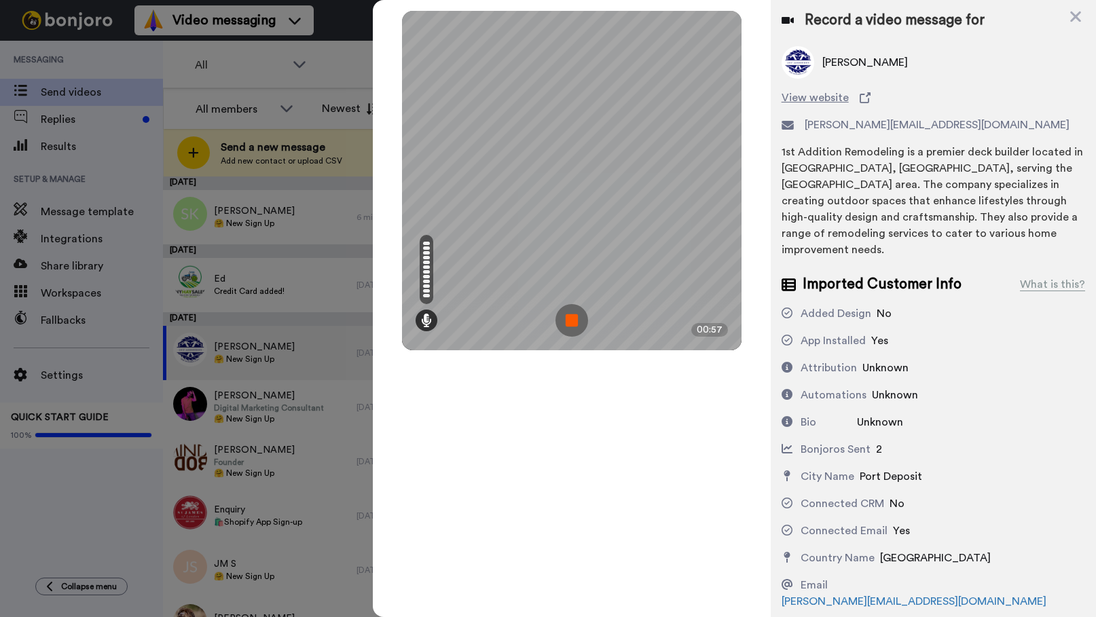
click at [571, 323] on img at bounding box center [572, 320] width 33 height 33
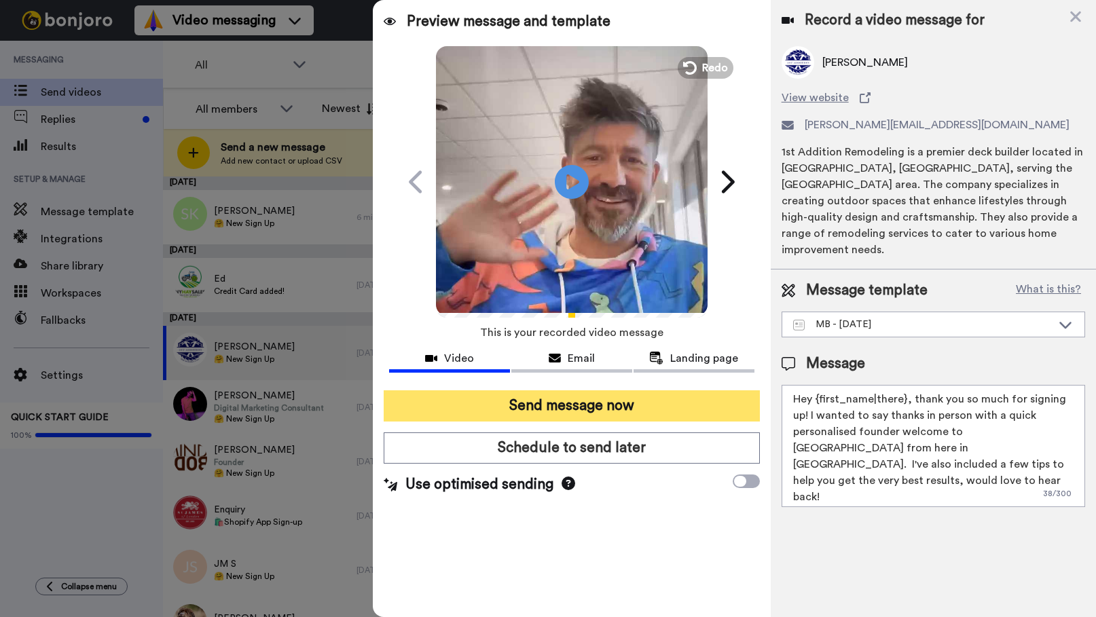
click at [581, 403] on button "Send message now" at bounding box center [572, 406] width 376 height 31
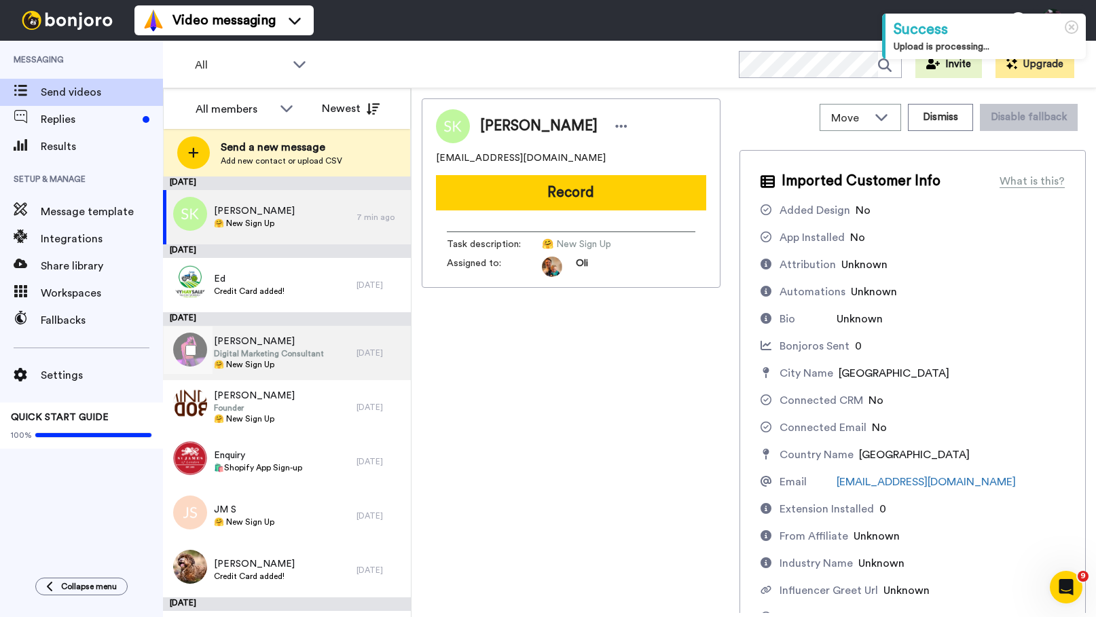
click at [285, 368] on span "🤗 New Sign Up" at bounding box center [269, 364] width 110 height 11
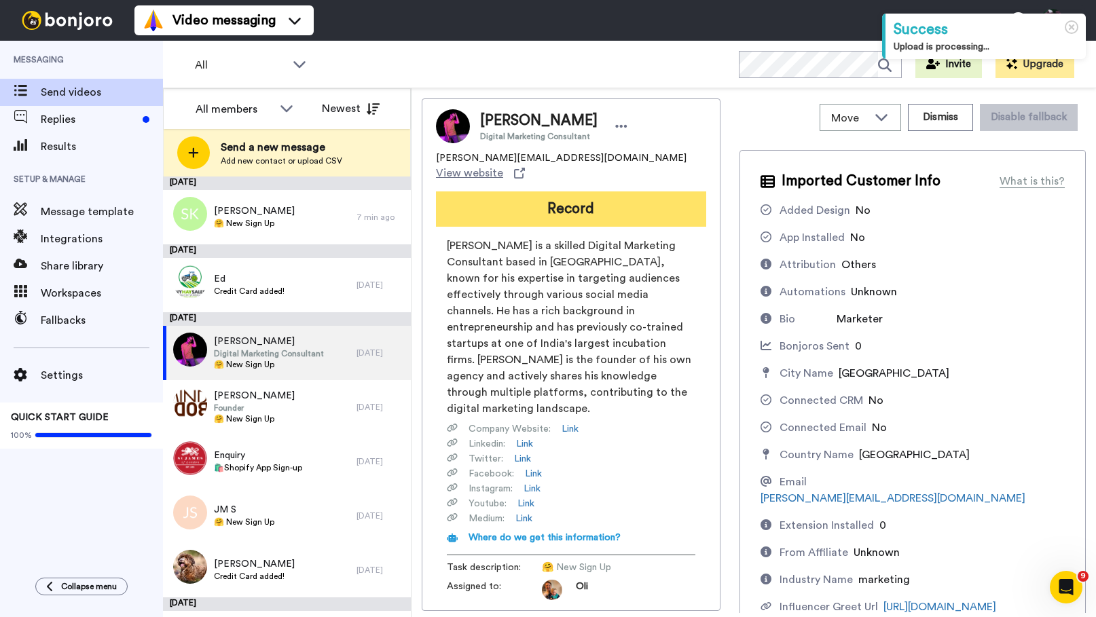
click at [507, 197] on button "Record" at bounding box center [571, 209] width 270 height 35
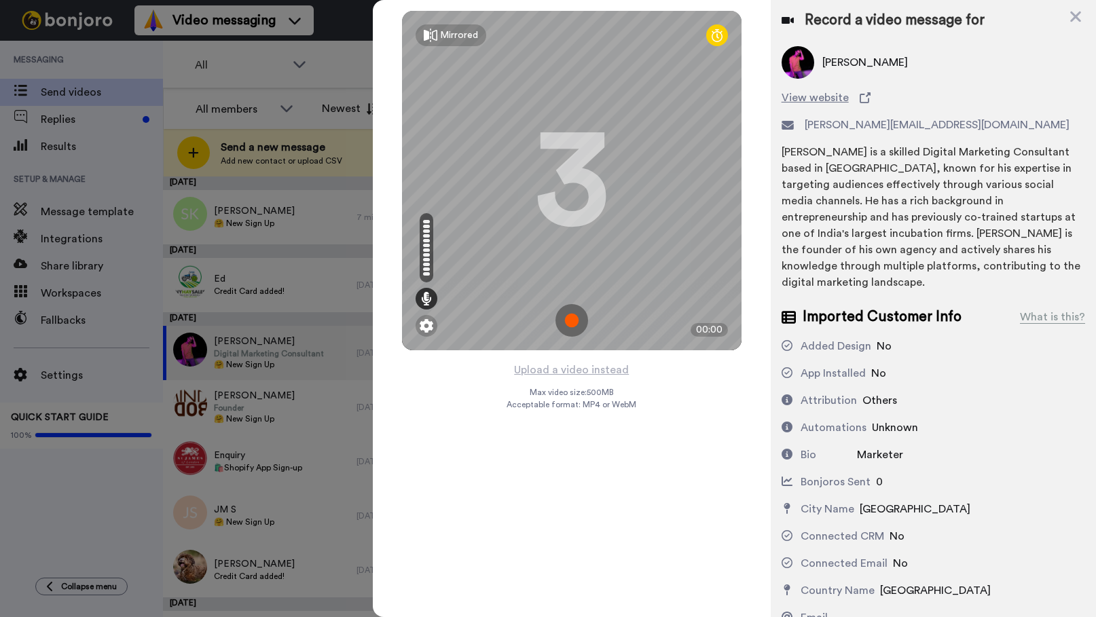
click at [567, 323] on img at bounding box center [572, 320] width 33 height 33
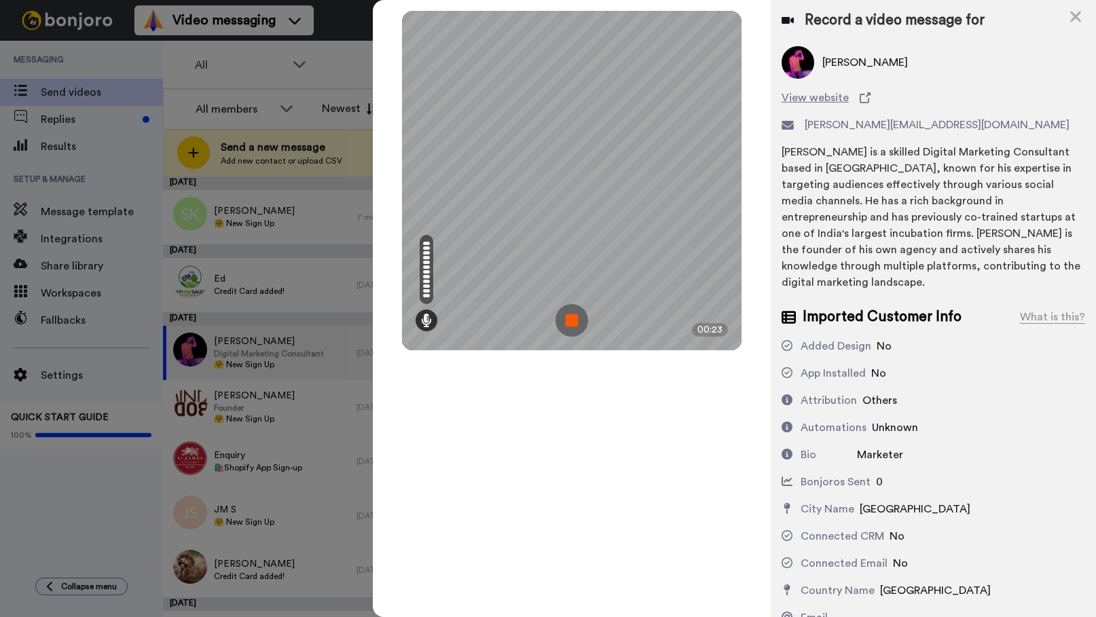
click at [574, 319] on img at bounding box center [572, 320] width 33 height 33
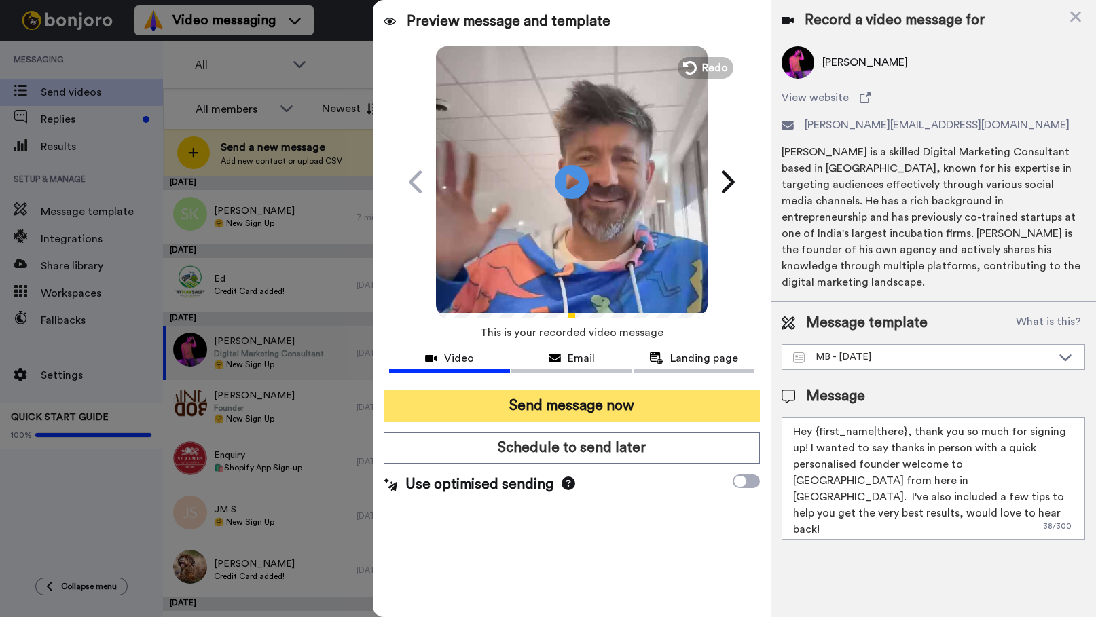
click at [537, 401] on button "Send message now" at bounding box center [572, 406] width 376 height 31
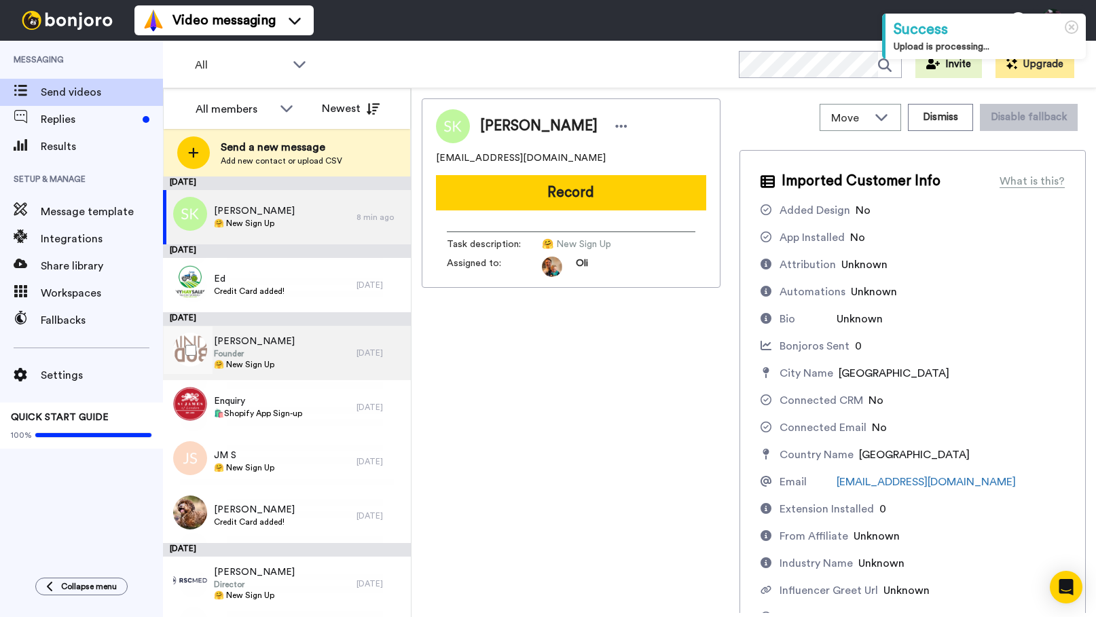
click at [264, 358] on span "Founder" at bounding box center [254, 353] width 81 height 11
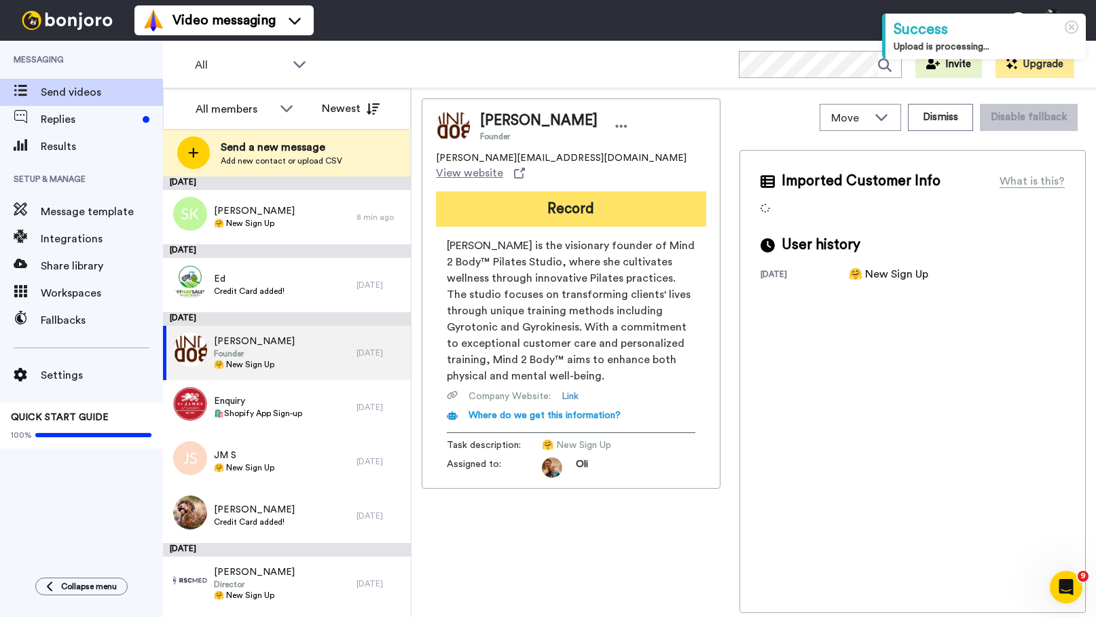
click at [569, 198] on button "Record" at bounding box center [571, 209] width 270 height 35
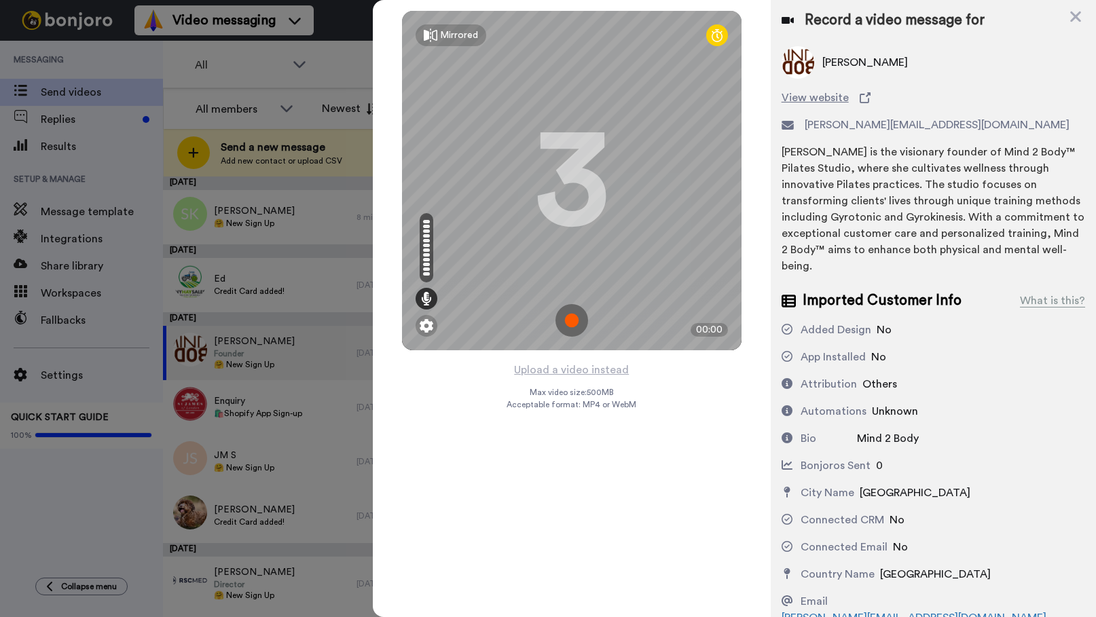
click at [572, 317] on img at bounding box center [572, 320] width 33 height 33
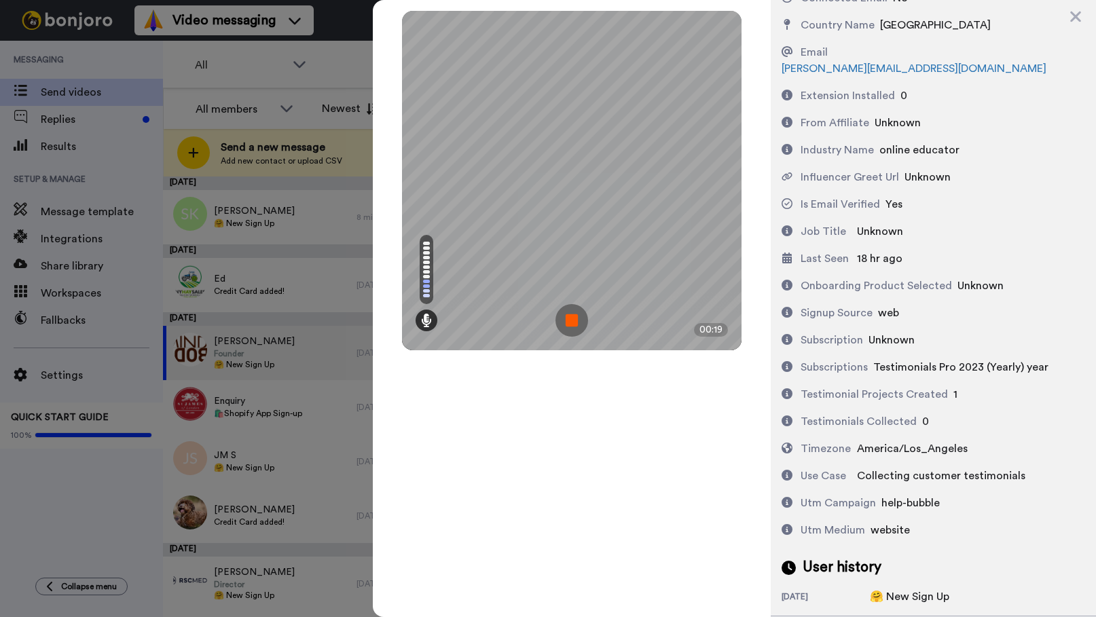
scroll to position [561, 0]
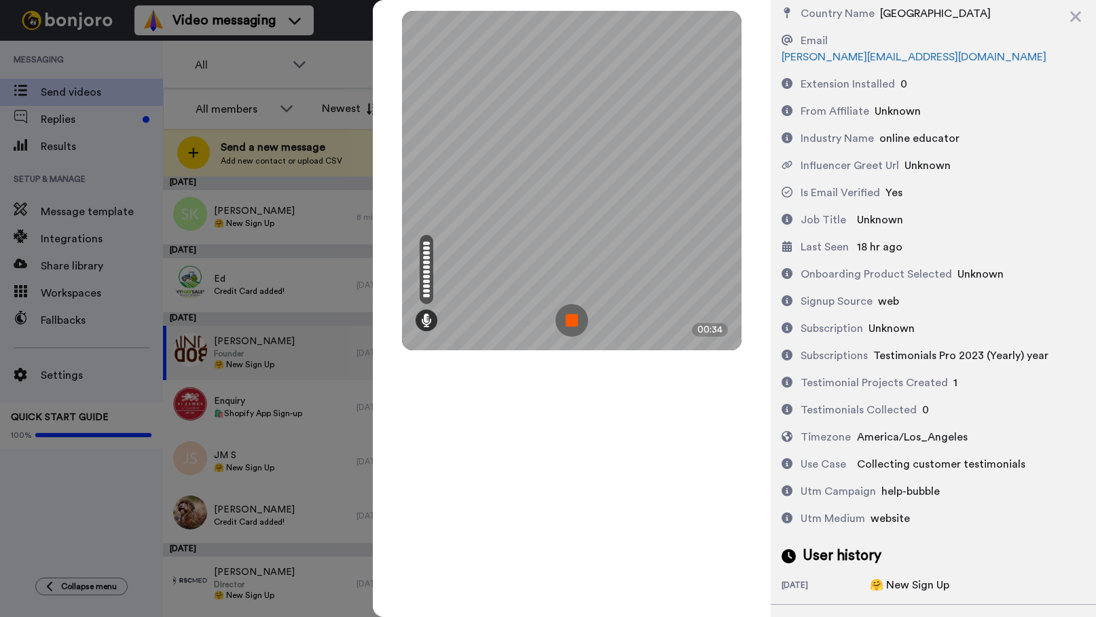
click at [575, 319] on img at bounding box center [572, 320] width 33 height 33
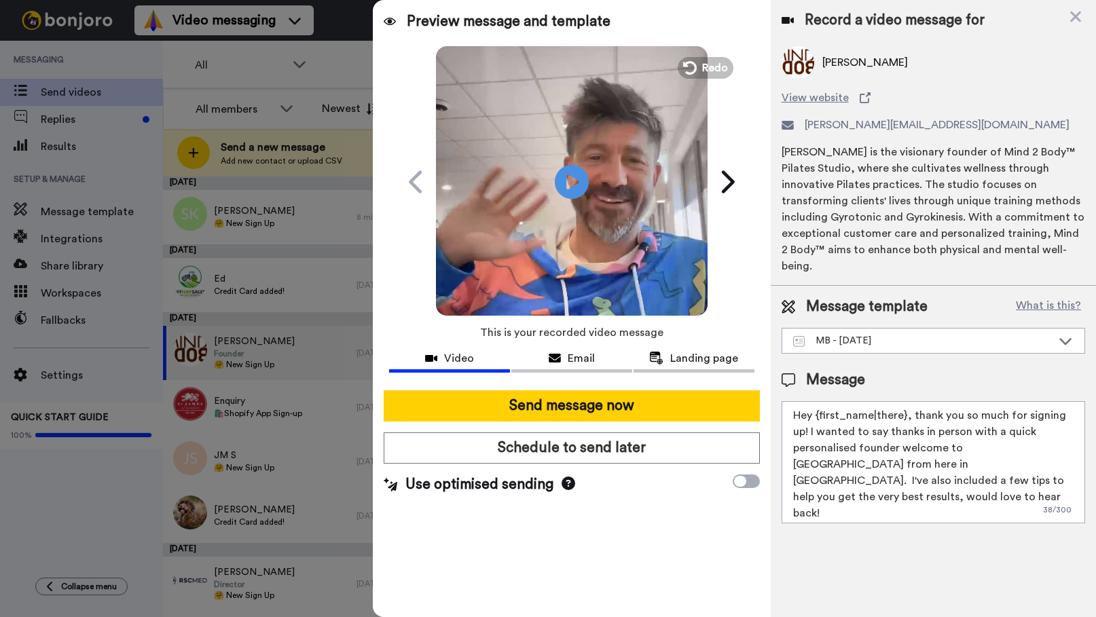
scroll to position [0, 0]
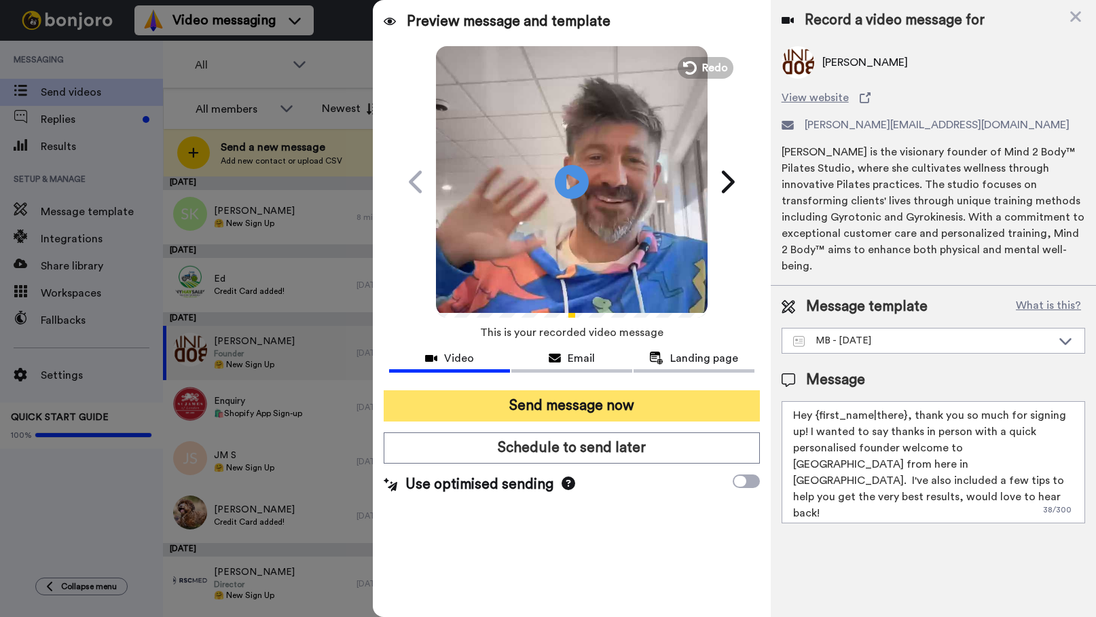
click at [570, 399] on button "Send message now" at bounding box center [572, 406] width 376 height 31
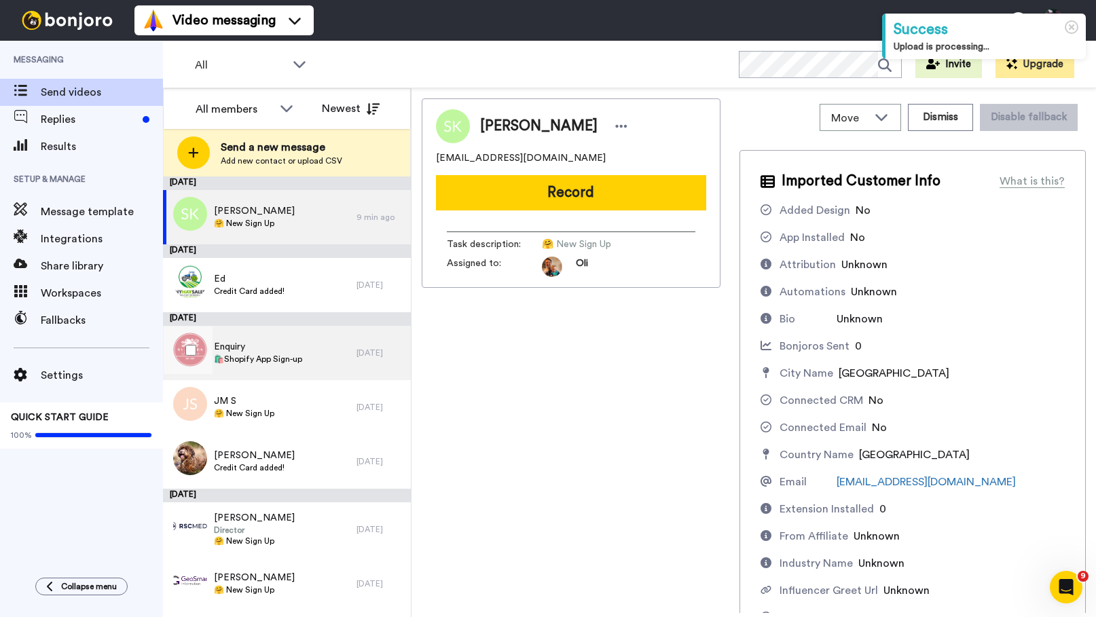
click at [237, 348] on span "Enquiry" at bounding box center [258, 347] width 88 height 14
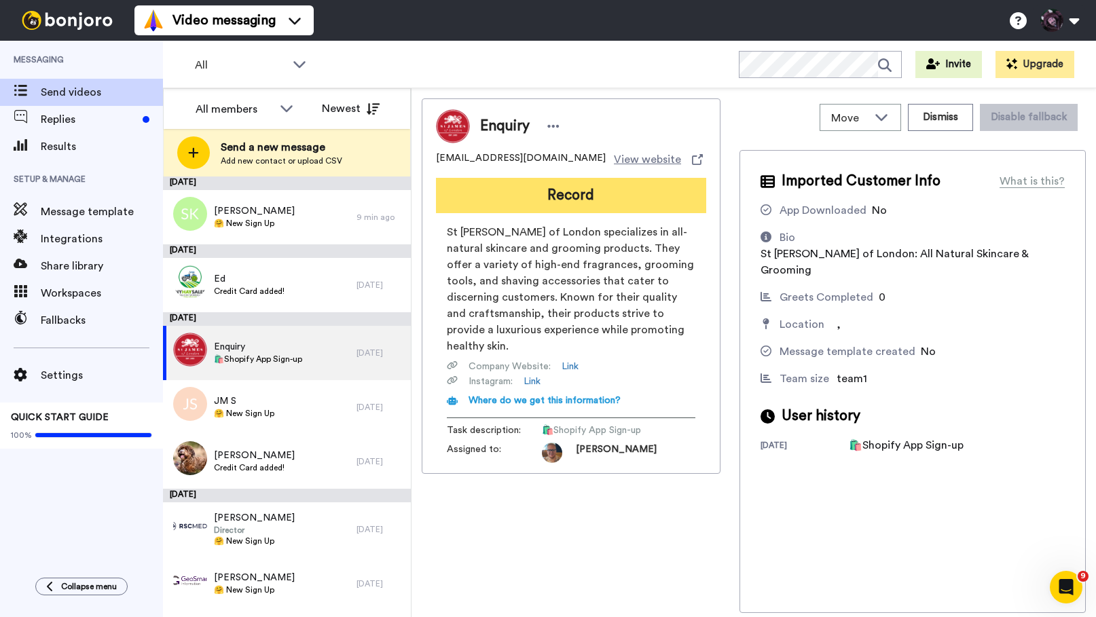
click at [573, 193] on button "Record" at bounding box center [571, 195] width 270 height 35
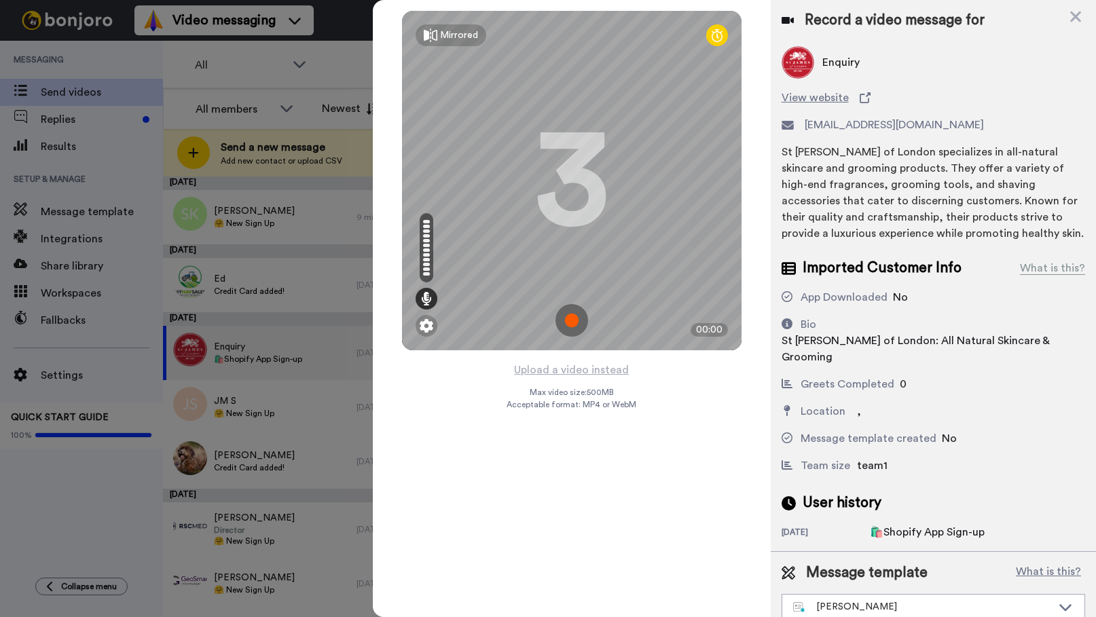
click at [569, 319] on img at bounding box center [572, 320] width 33 height 33
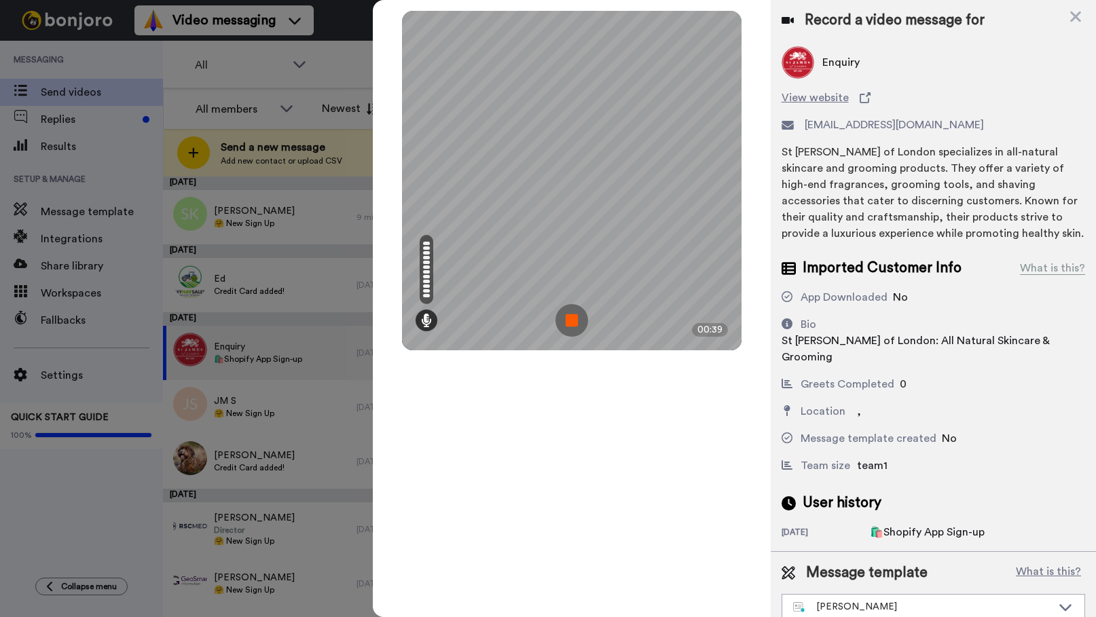
click at [569, 319] on img at bounding box center [572, 320] width 33 height 33
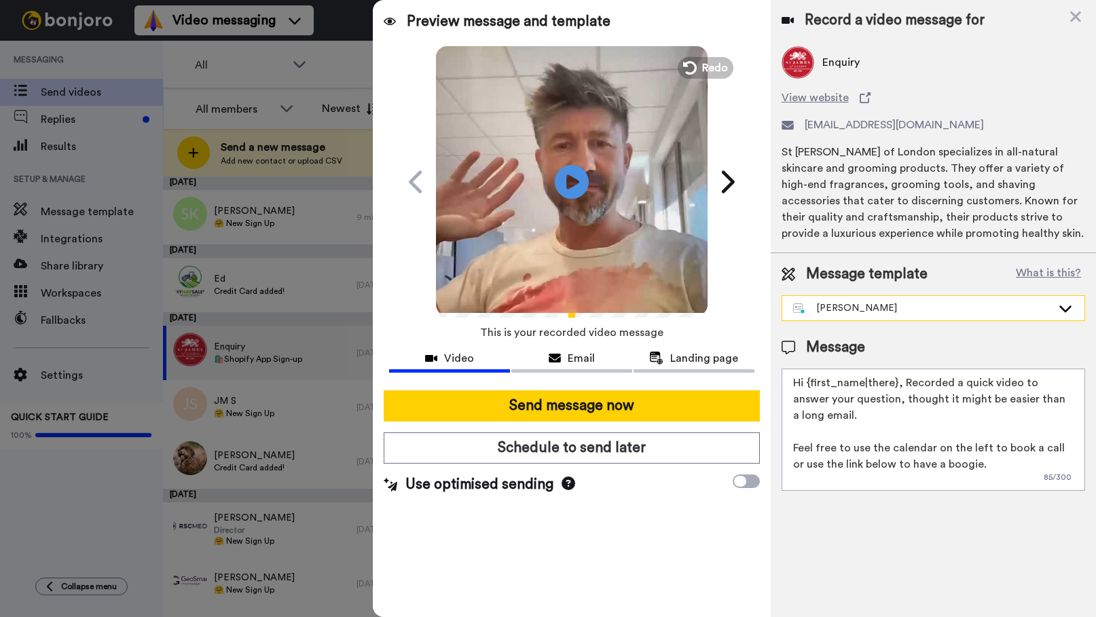
click at [855, 310] on div "James - AdHoc" at bounding box center [922, 309] width 259 height 14
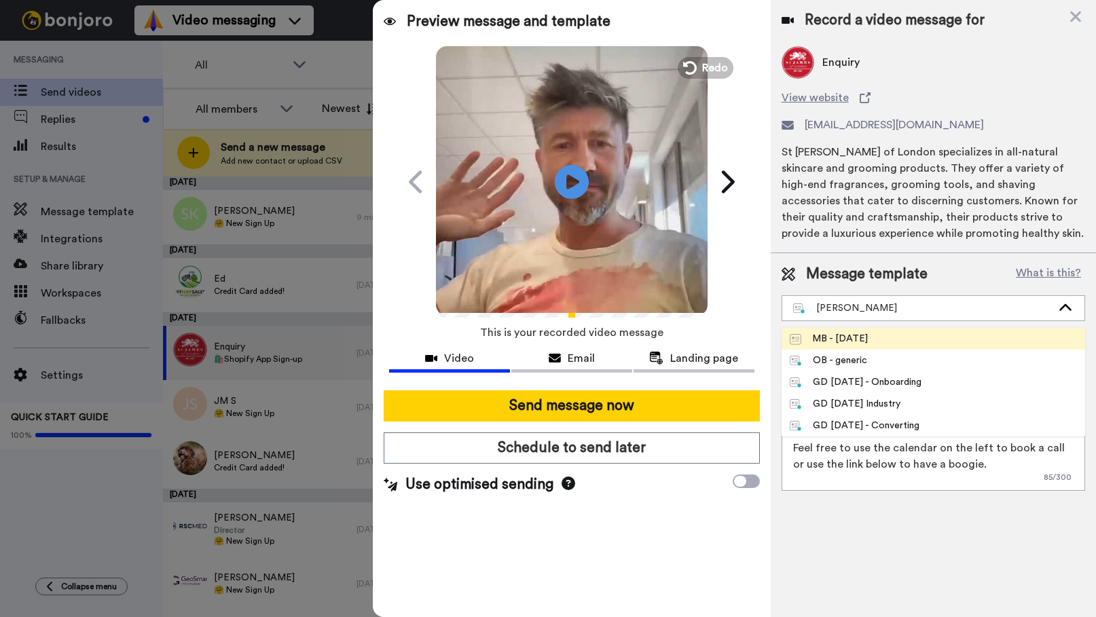
click at [854, 335] on div "MB - 24 April 2025" at bounding box center [829, 339] width 78 height 14
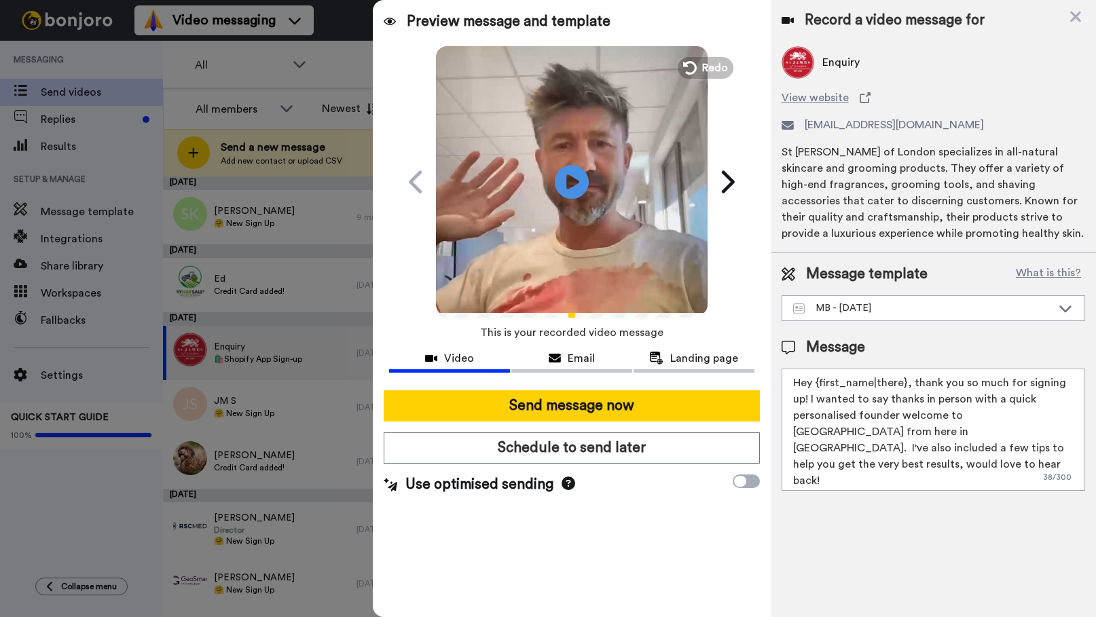
drag, startPoint x: 903, startPoint y: 382, endPoint x: 814, endPoint y: 384, distance: 89.7
click at [814, 384] on textarea "Hey {first_name|there}, thank you so much for signing up! I wanted to say thank…" at bounding box center [934, 430] width 304 height 122
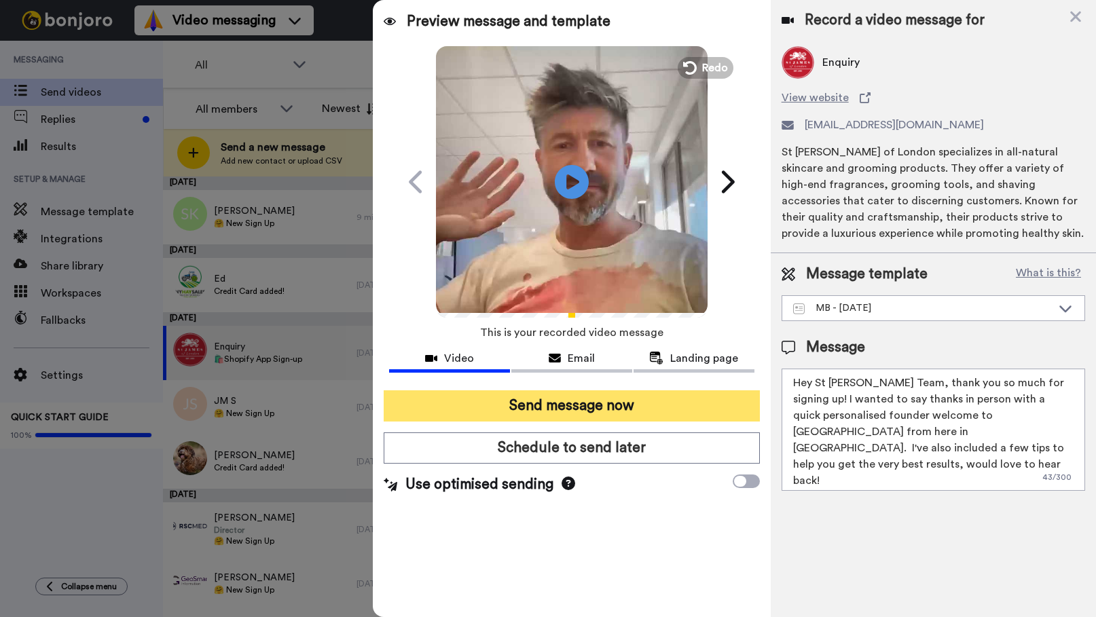
type textarea "Hey St James Team, thank you so much for signing up! I wanted to say thanks in …"
click at [580, 408] on button "Send message now" at bounding box center [572, 406] width 376 height 31
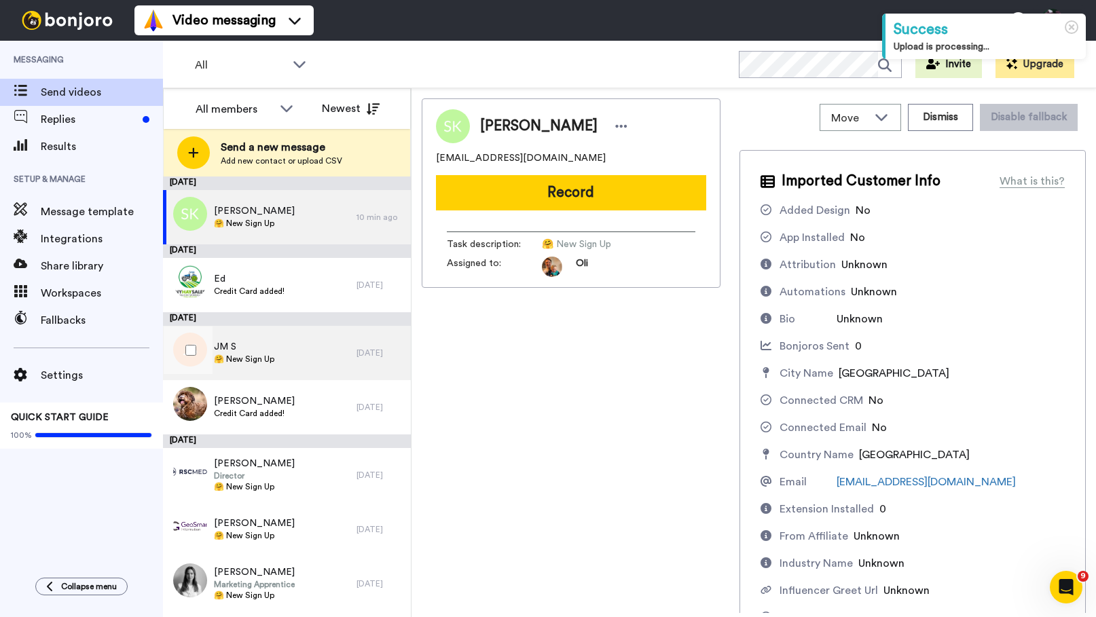
click at [249, 348] on span "JM S" at bounding box center [244, 347] width 60 height 14
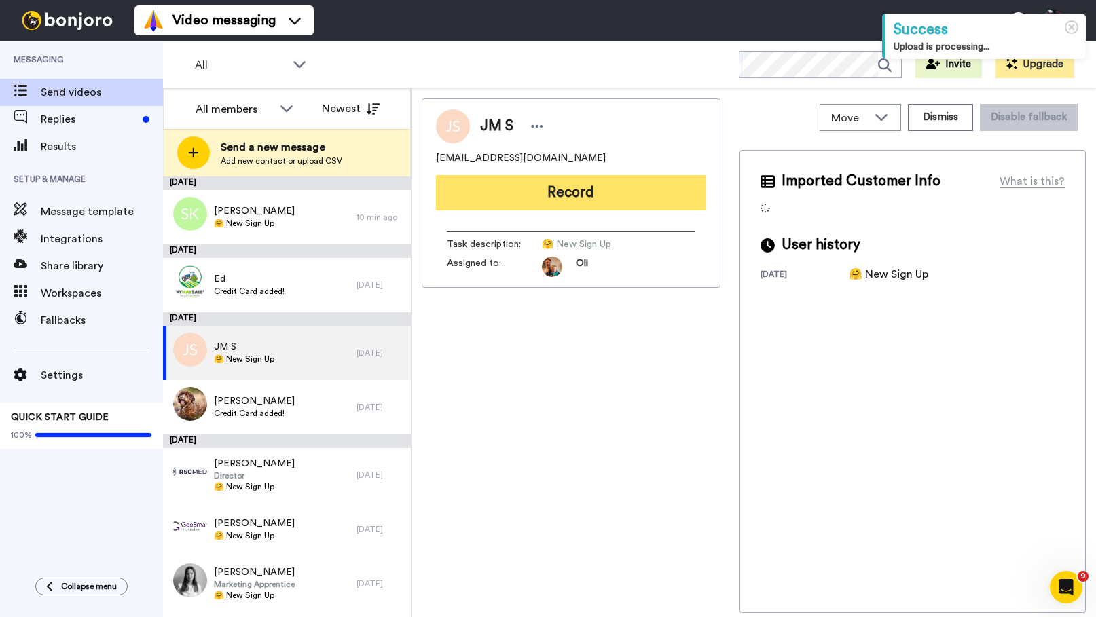
click at [512, 189] on button "Record" at bounding box center [571, 192] width 270 height 35
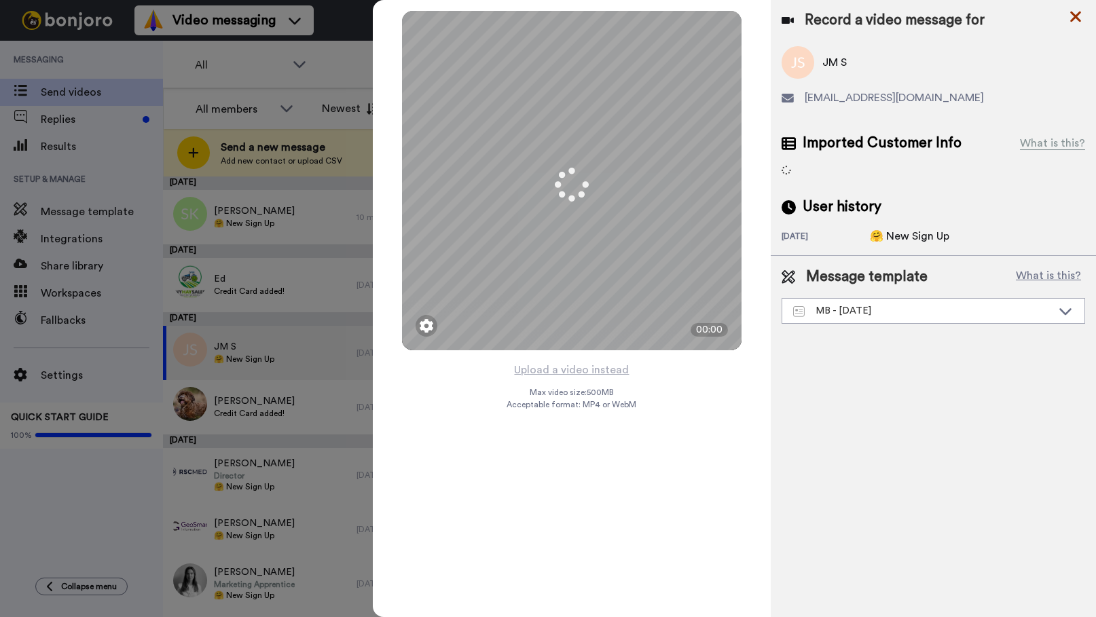
click at [1073, 16] on icon at bounding box center [1075, 17] width 11 height 11
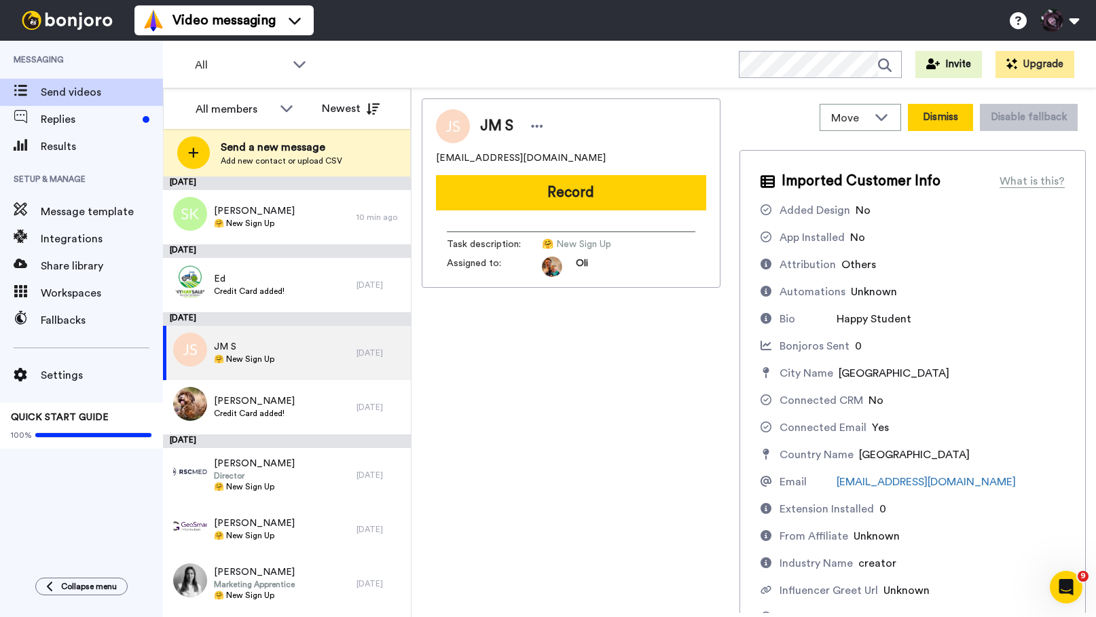
click at [936, 117] on button "Dismiss" at bounding box center [940, 117] width 65 height 27
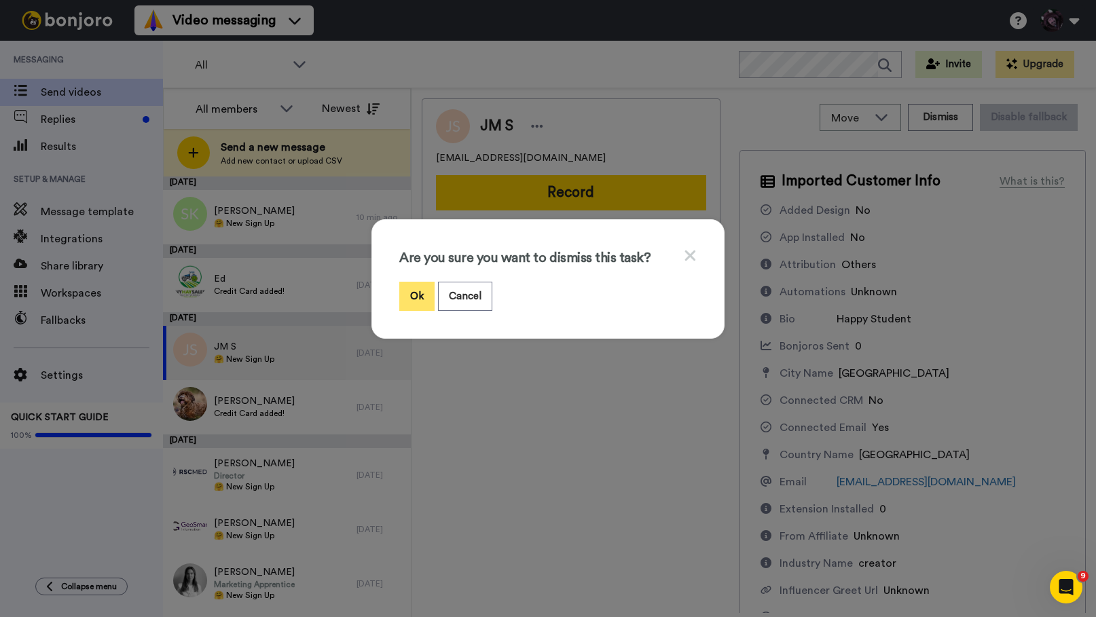
click at [414, 291] on button "Ok" at bounding box center [416, 296] width 35 height 29
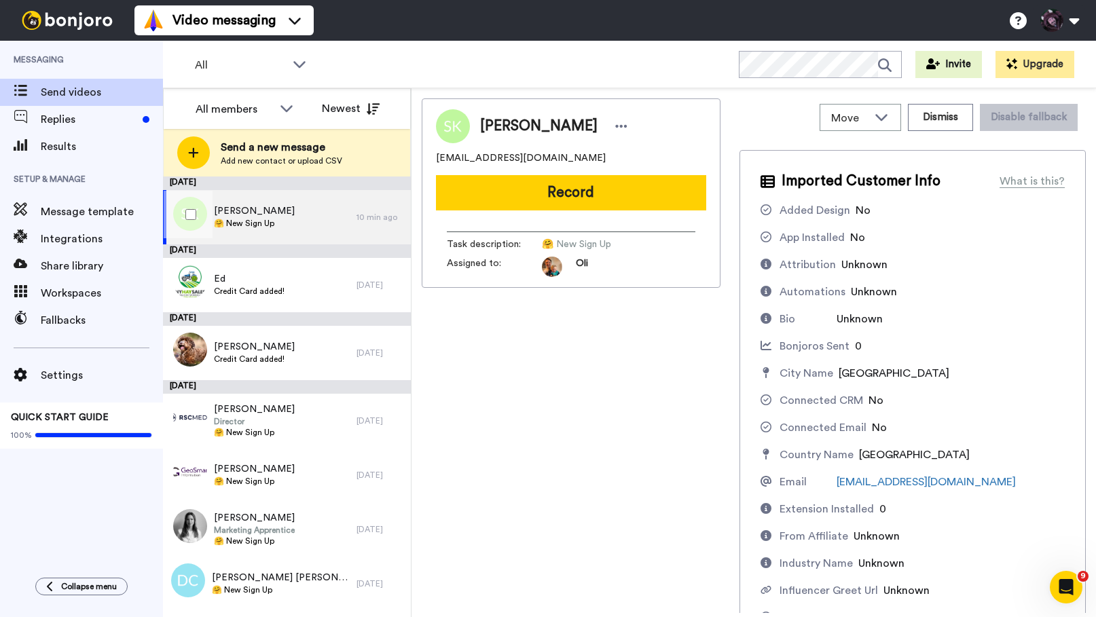
click at [279, 217] on span "Sherry Khademi" at bounding box center [254, 211] width 81 height 14
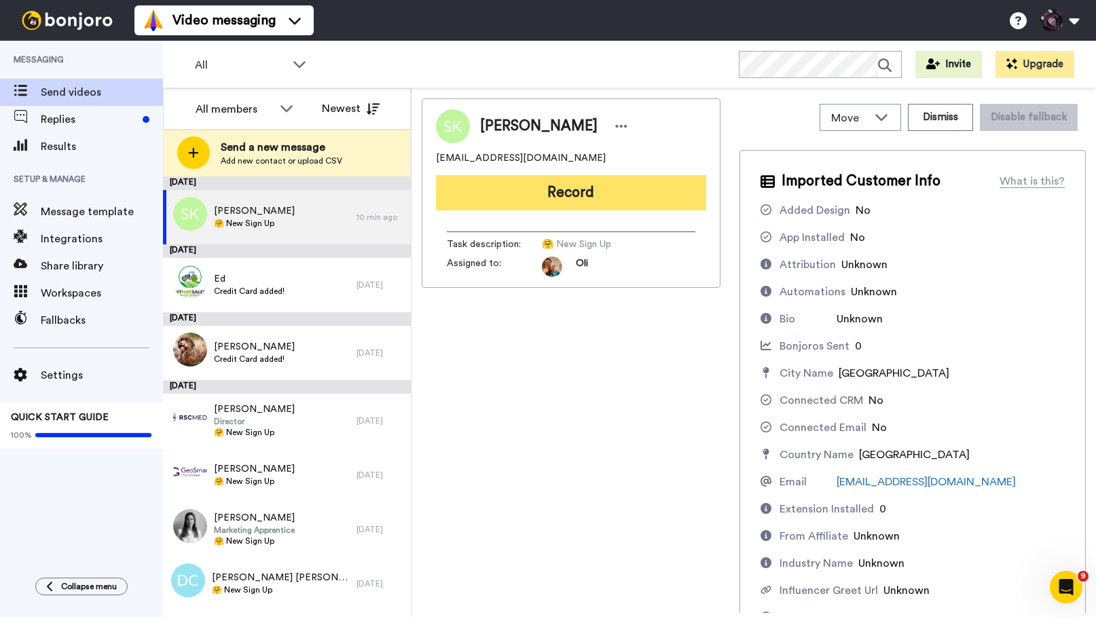
click at [595, 192] on button "Record" at bounding box center [571, 192] width 270 height 35
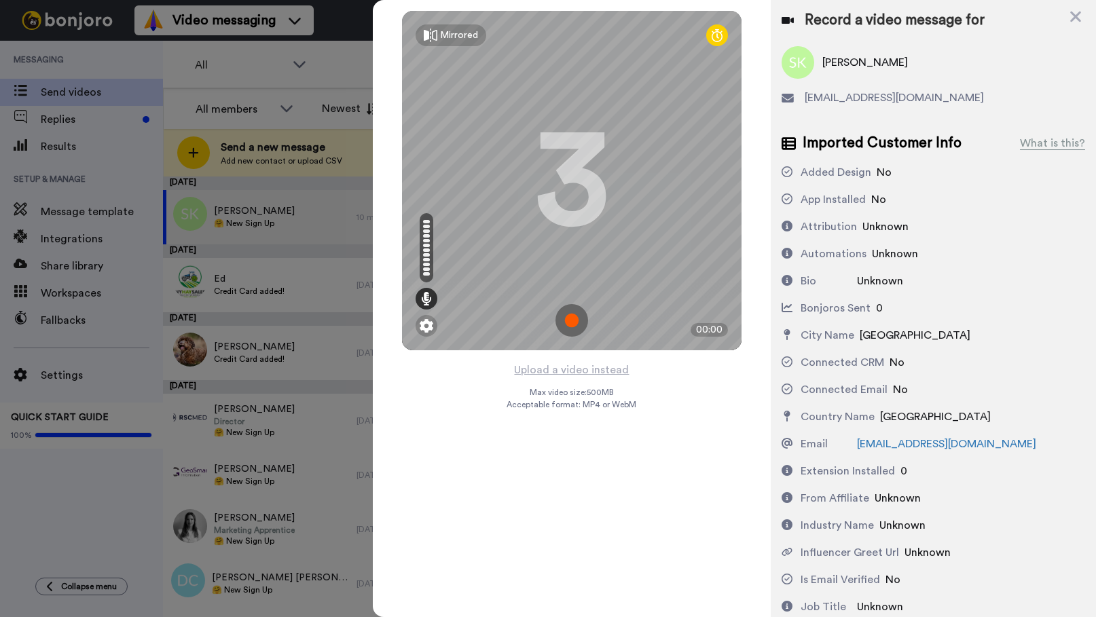
click at [575, 312] on img at bounding box center [572, 320] width 33 height 33
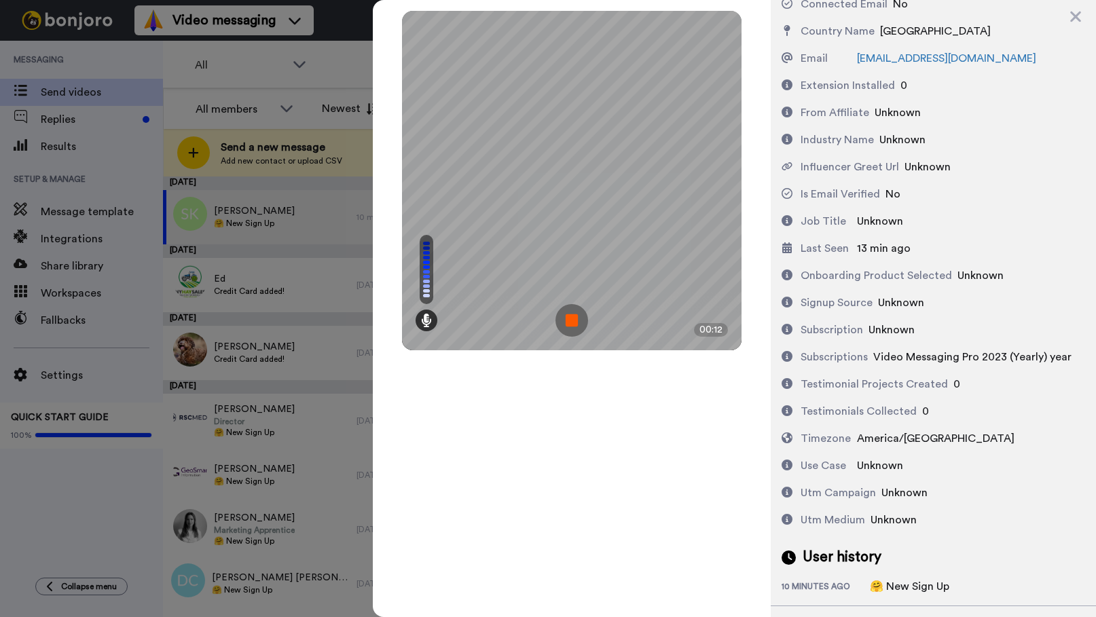
scroll to position [454, 0]
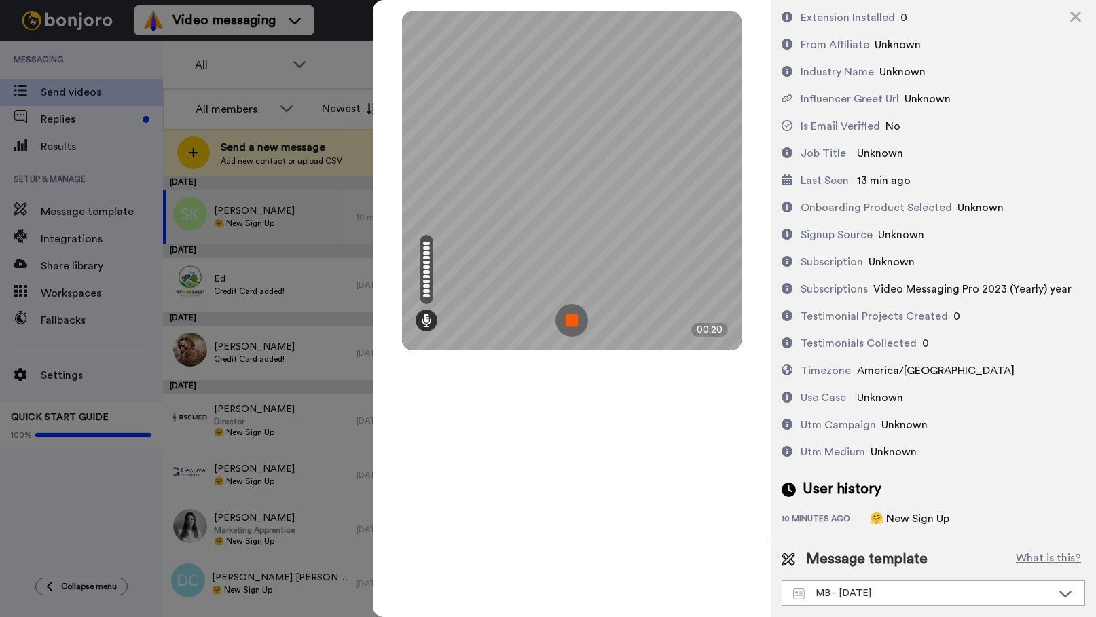
click at [573, 325] on img at bounding box center [572, 320] width 33 height 33
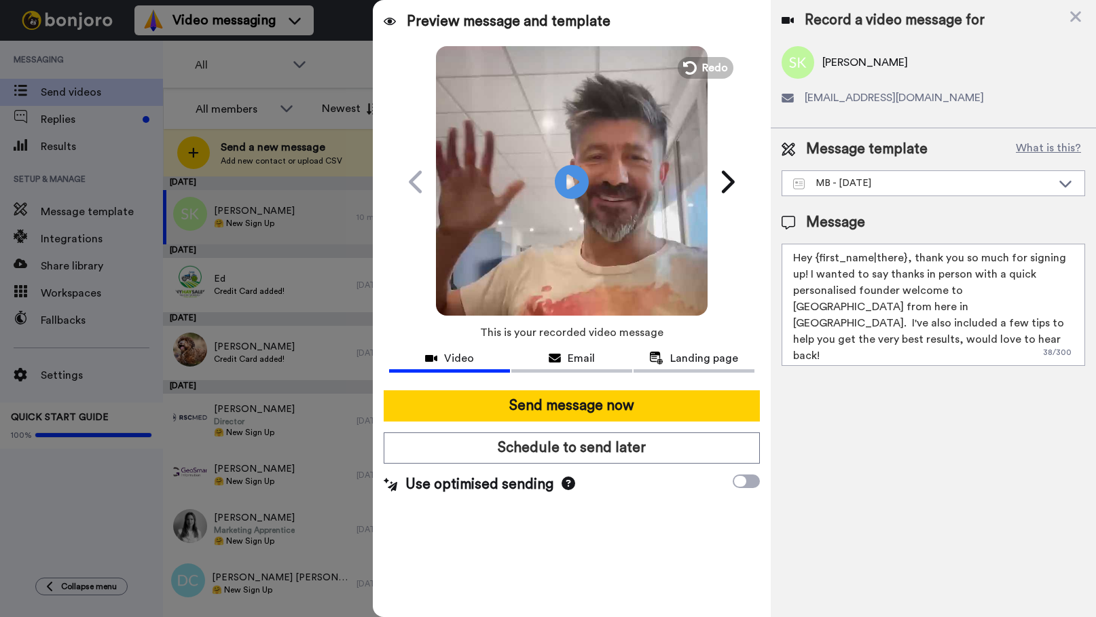
scroll to position [0, 0]
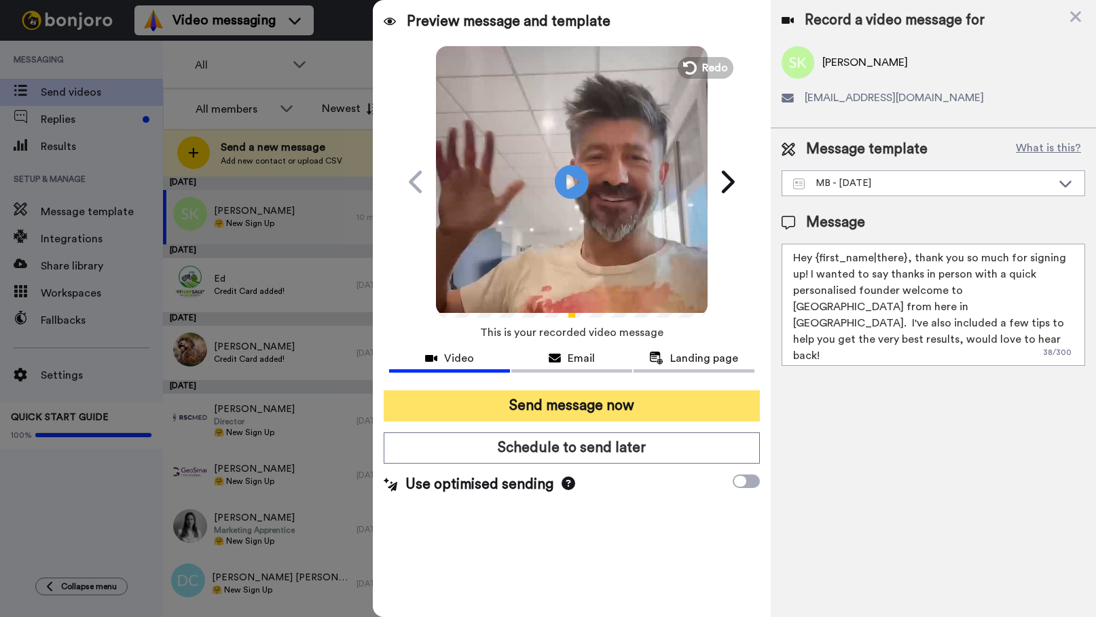
click at [563, 404] on button "Send message now" at bounding box center [572, 406] width 376 height 31
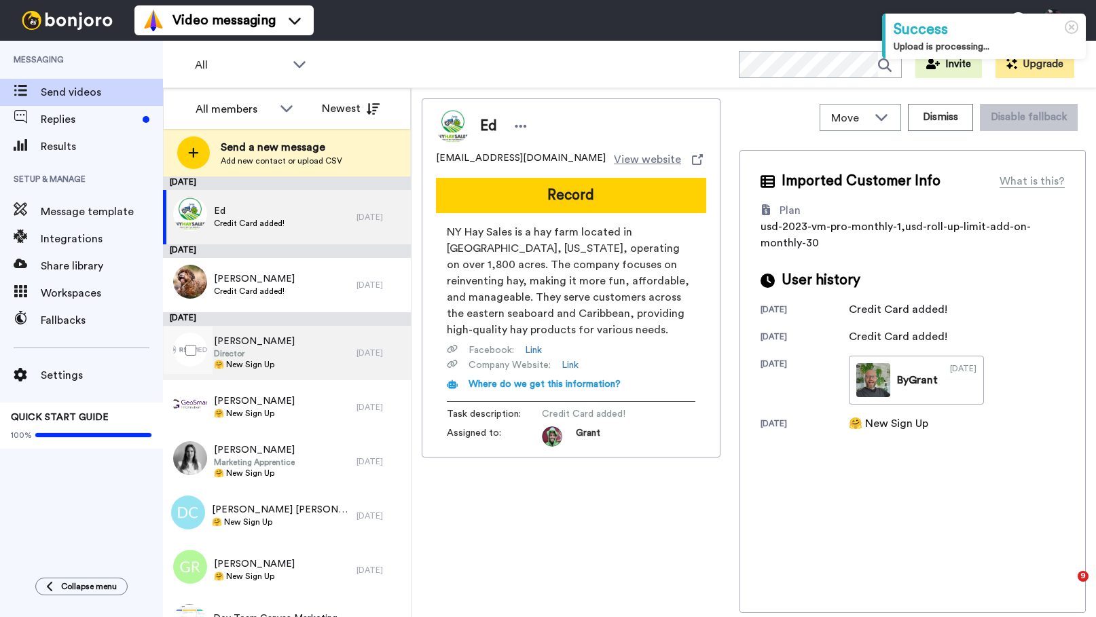
click at [260, 340] on span "[PERSON_NAME]" at bounding box center [254, 342] width 81 height 14
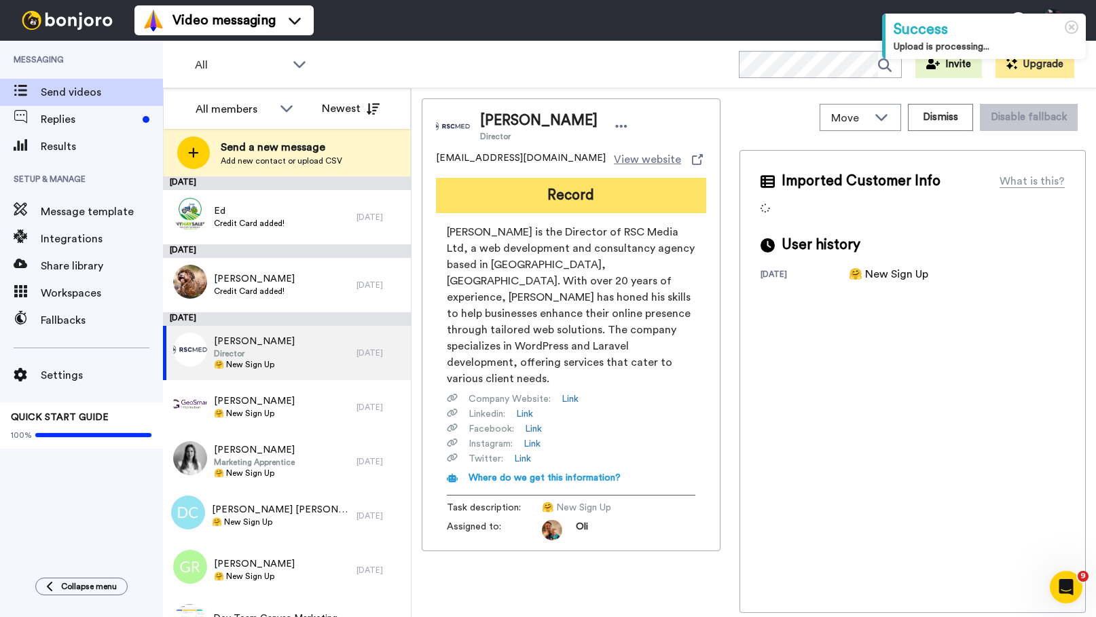
click at [520, 206] on button "Record" at bounding box center [571, 195] width 270 height 35
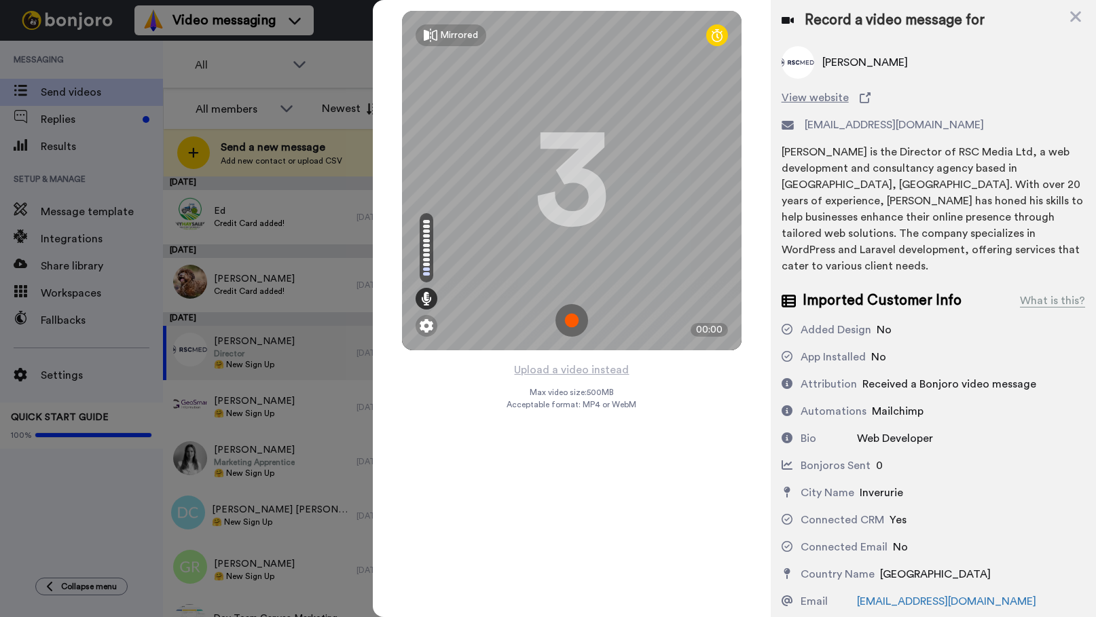
click at [571, 317] on img at bounding box center [572, 320] width 33 height 33
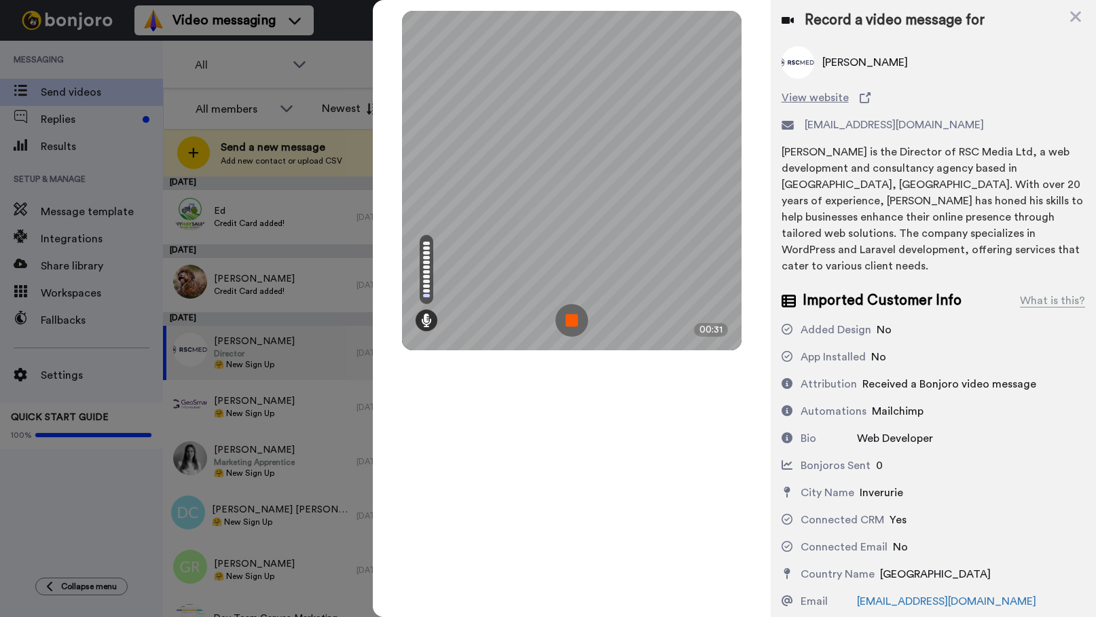
click at [581, 319] on img at bounding box center [572, 320] width 33 height 33
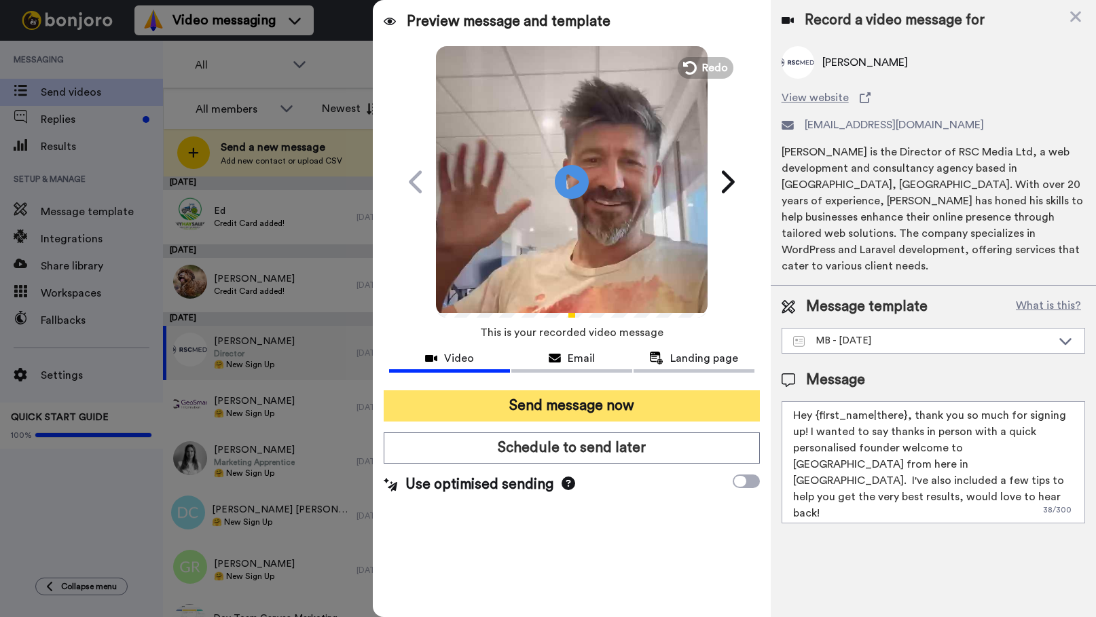
click at [579, 403] on button "Send message now" at bounding box center [572, 406] width 376 height 31
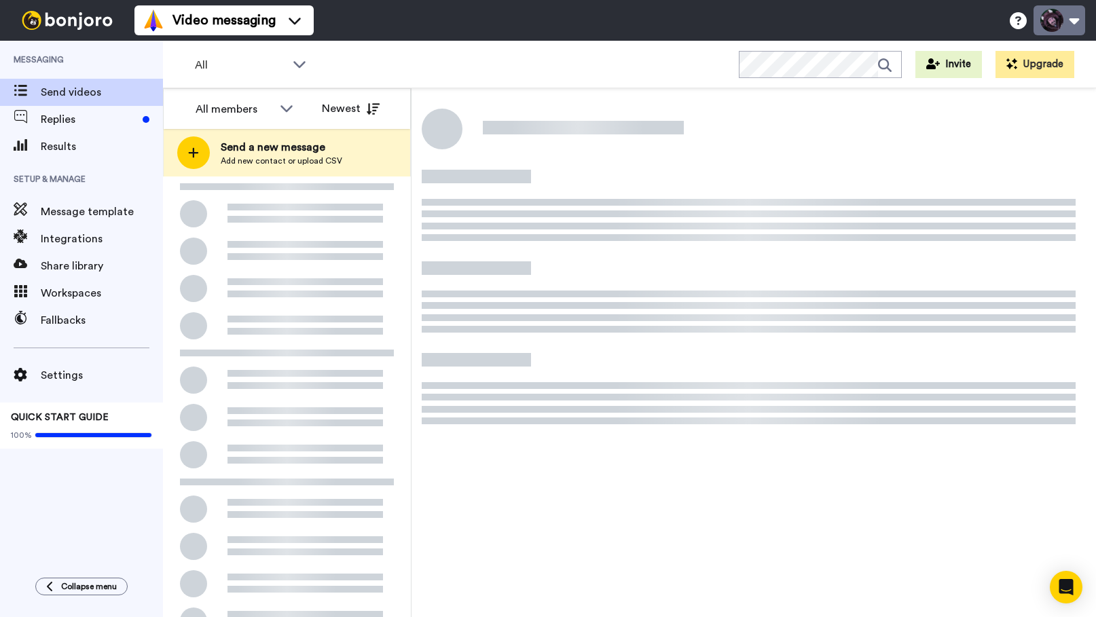
click at [1067, 16] on button at bounding box center [1060, 20] width 52 height 30
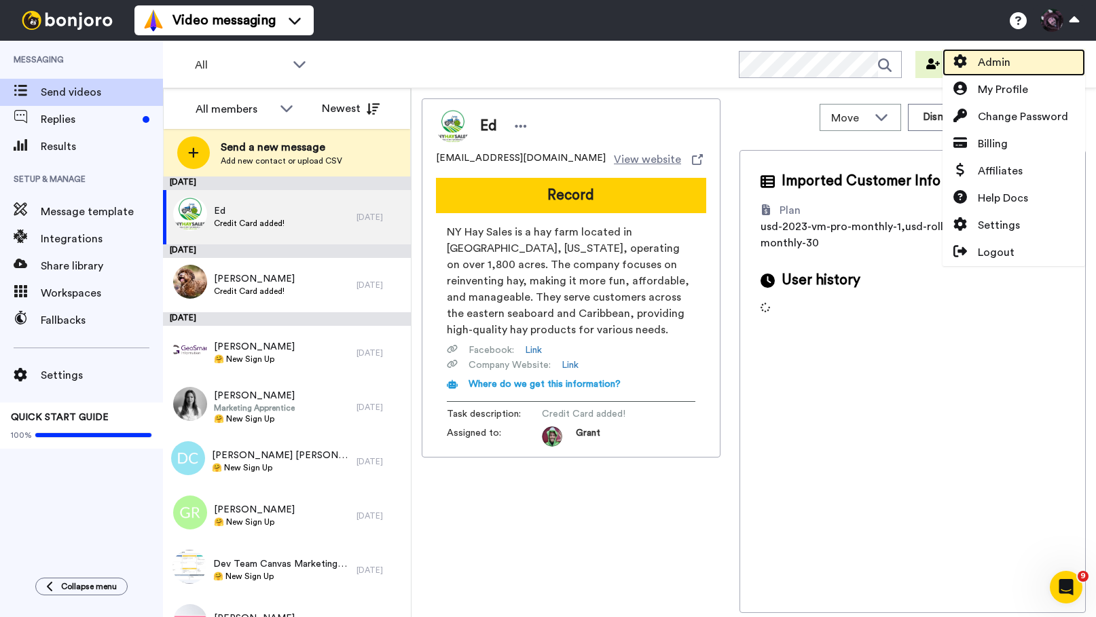
click at [1013, 60] on link "Admin" at bounding box center [1014, 62] width 143 height 27
